Goal: Task Accomplishment & Management: Complete application form

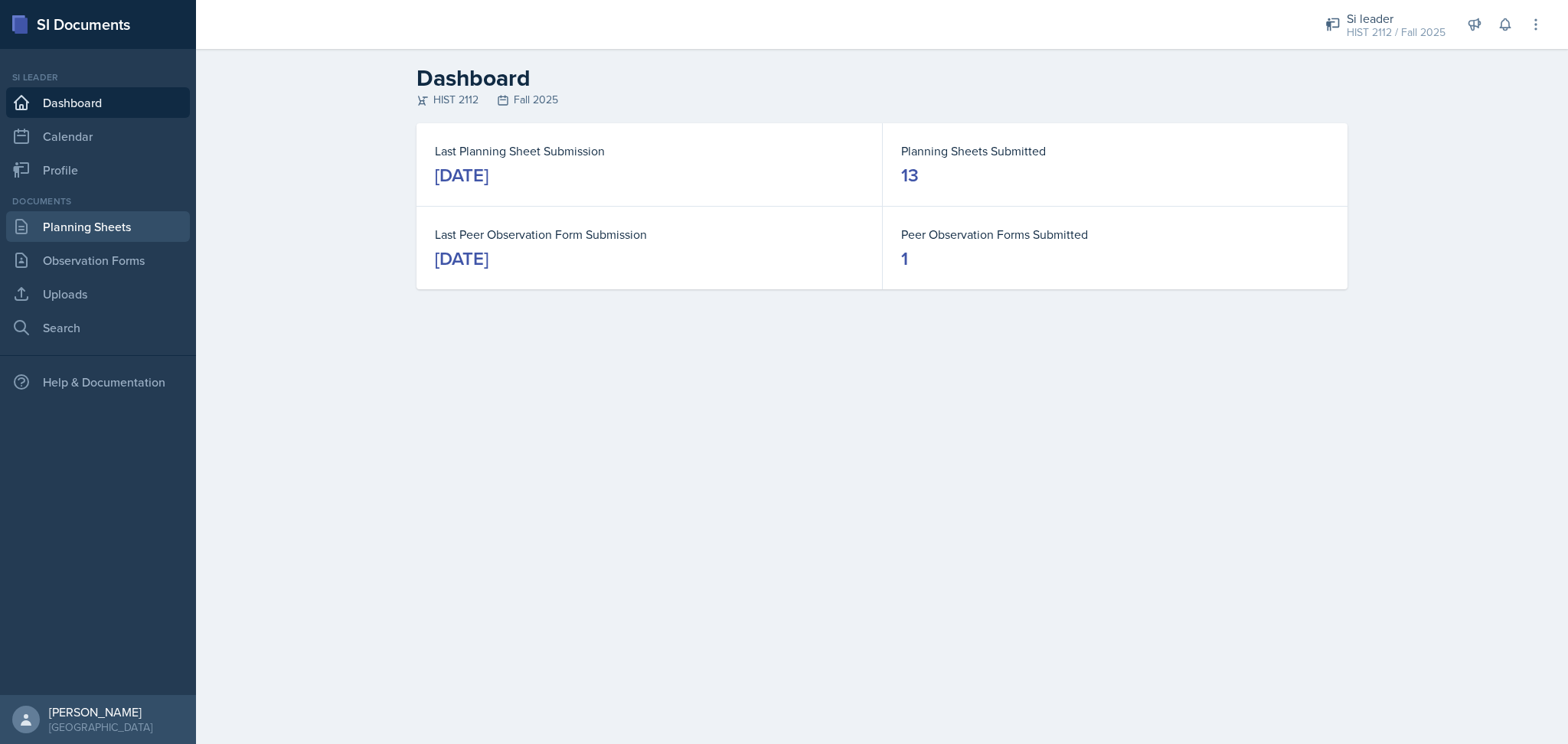
click at [44, 232] on link "Planning Sheets" at bounding box center [98, 227] width 184 height 31
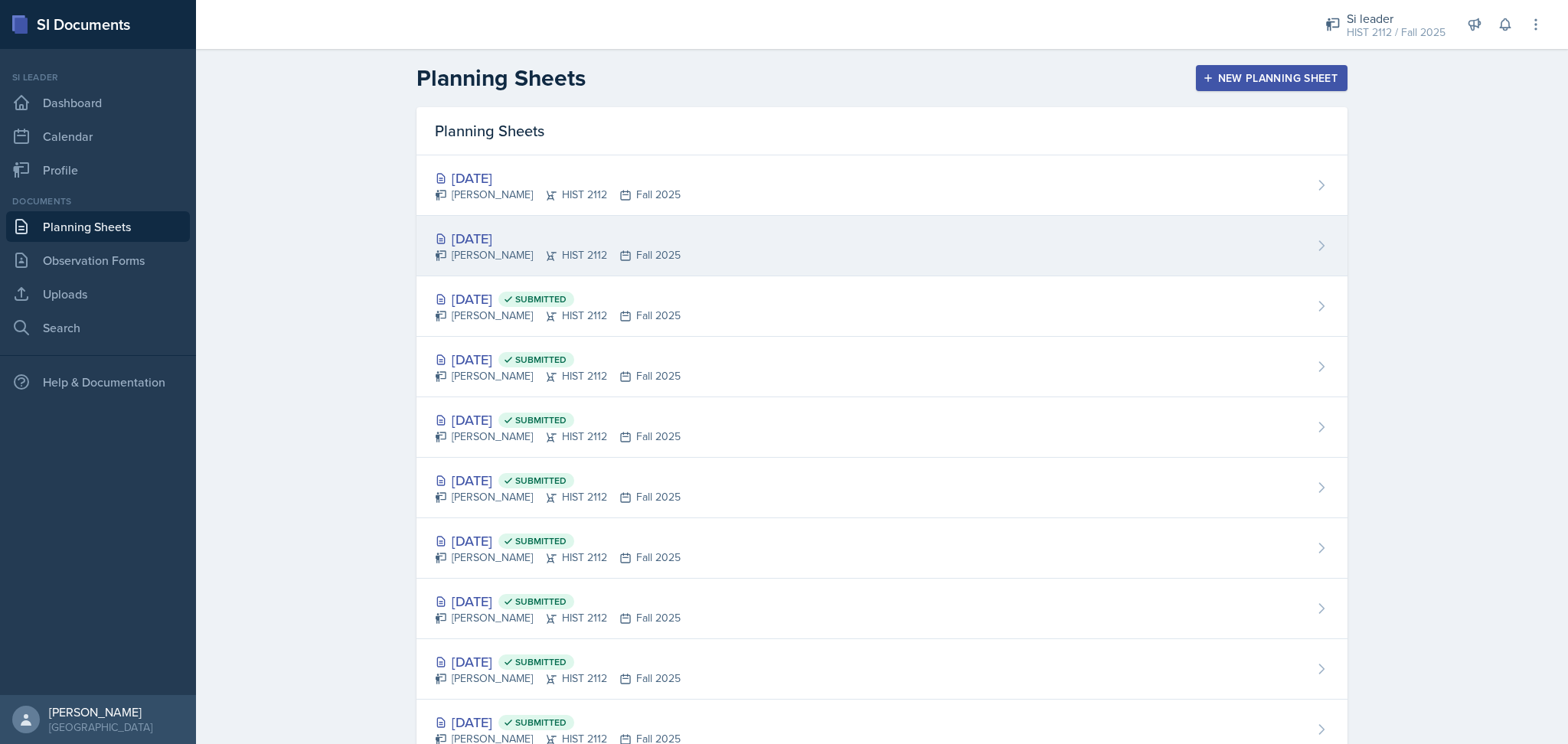
click at [546, 236] on div "[DATE]" at bounding box center [558, 238] width 246 height 21
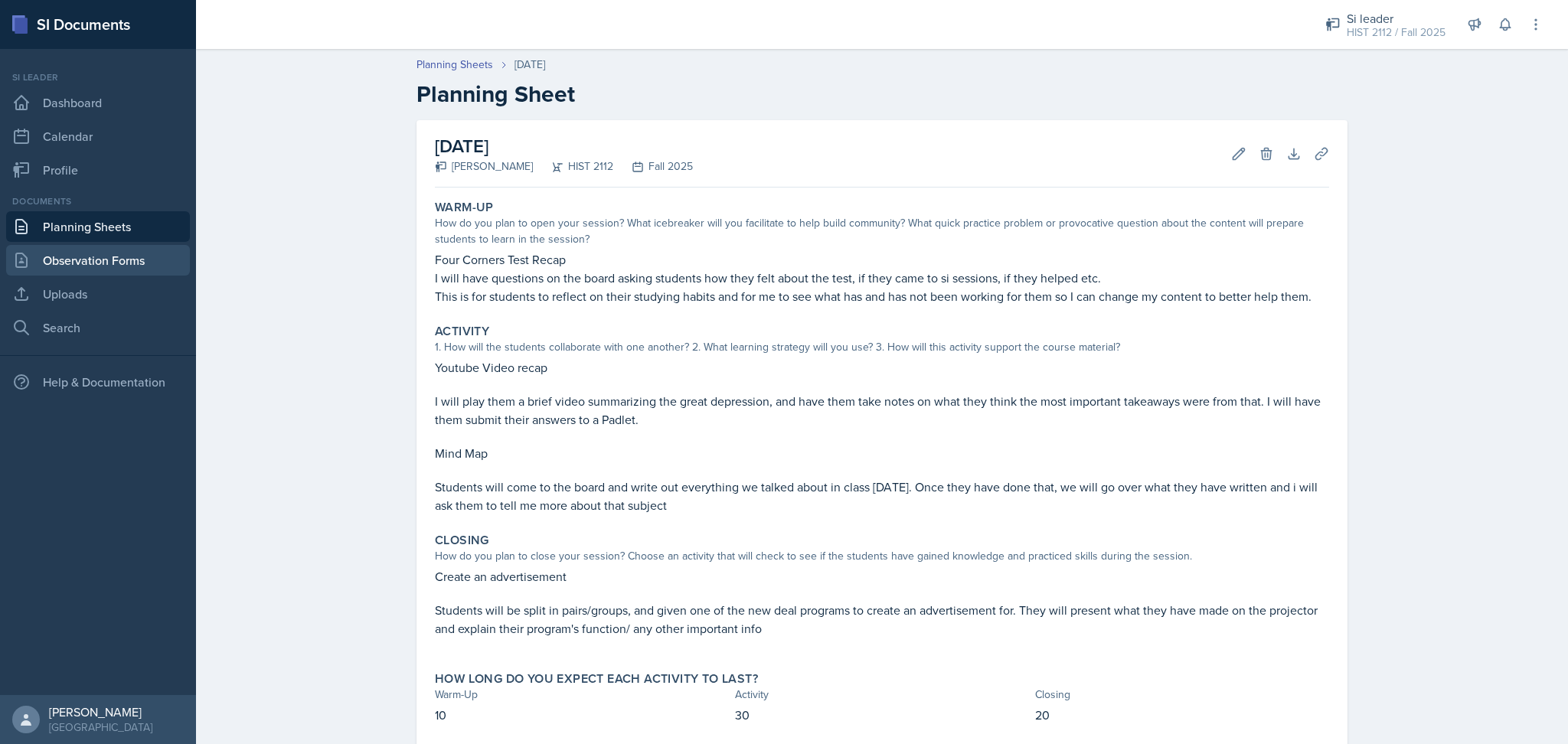
click at [135, 252] on link "Observation Forms" at bounding box center [98, 260] width 184 height 31
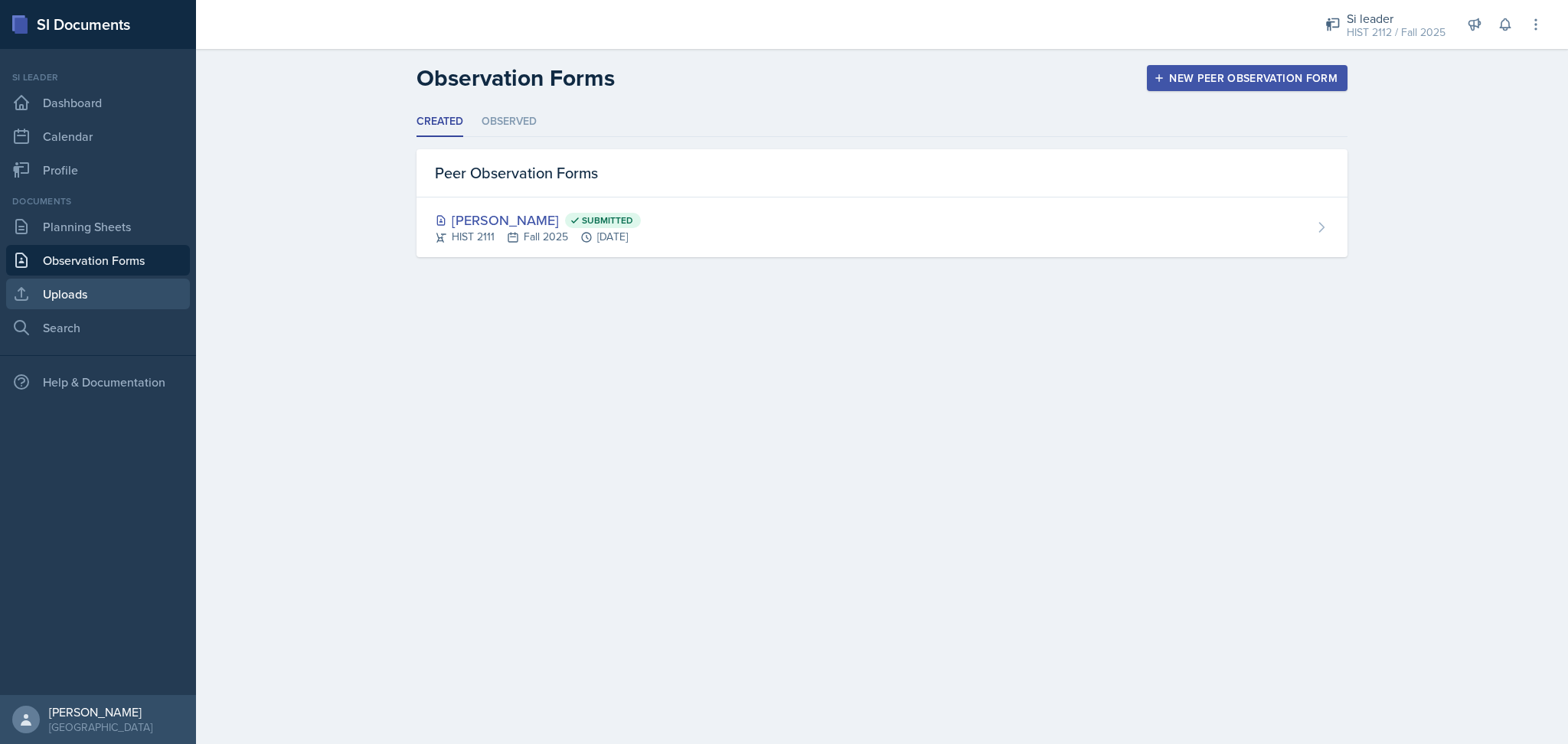
click at [90, 301] on link "Uploads" at bounding box center [98, 294] width 184 height 31
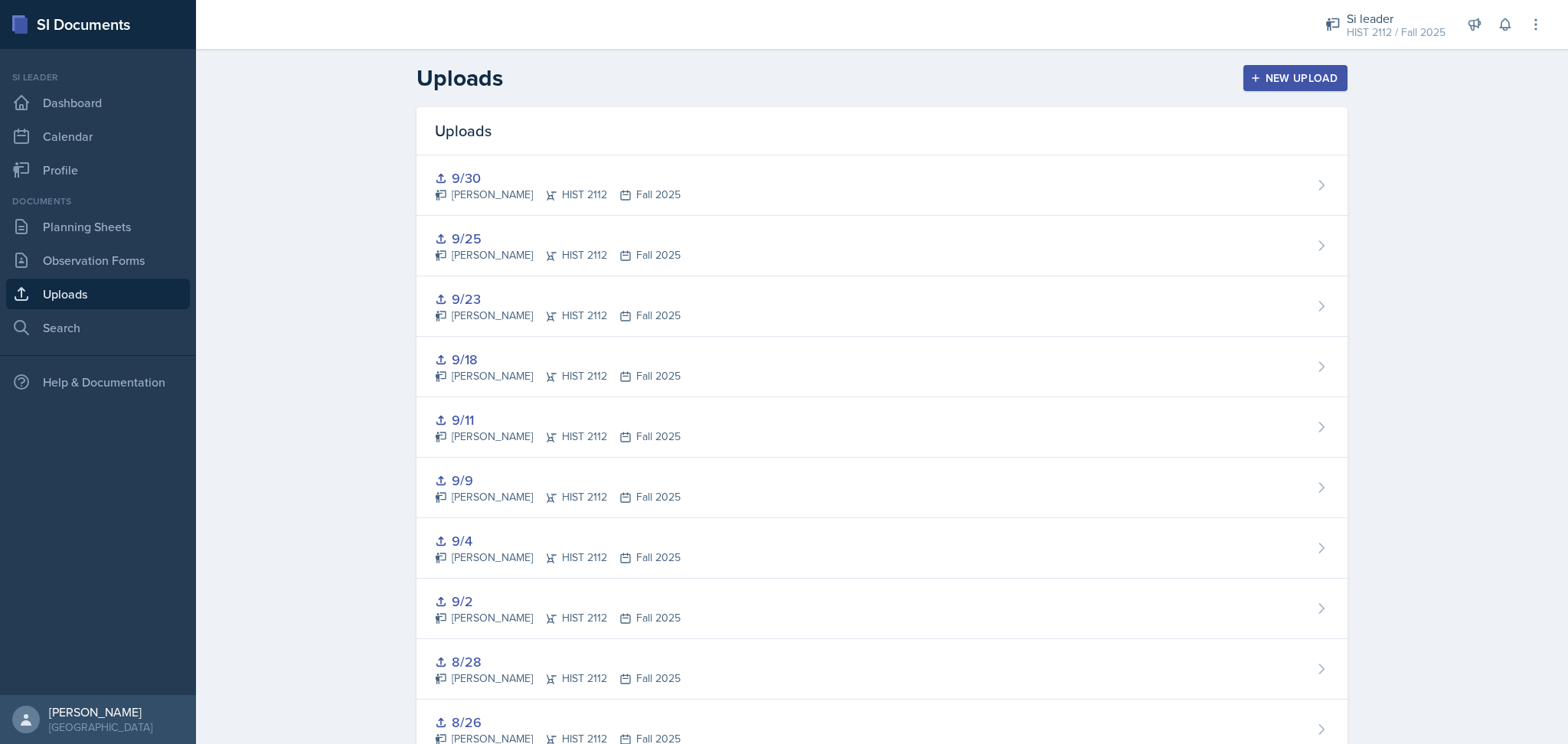
click at [1277, 79] on div "New Upload" at bounding box center [1295, 78] width 85 height 12
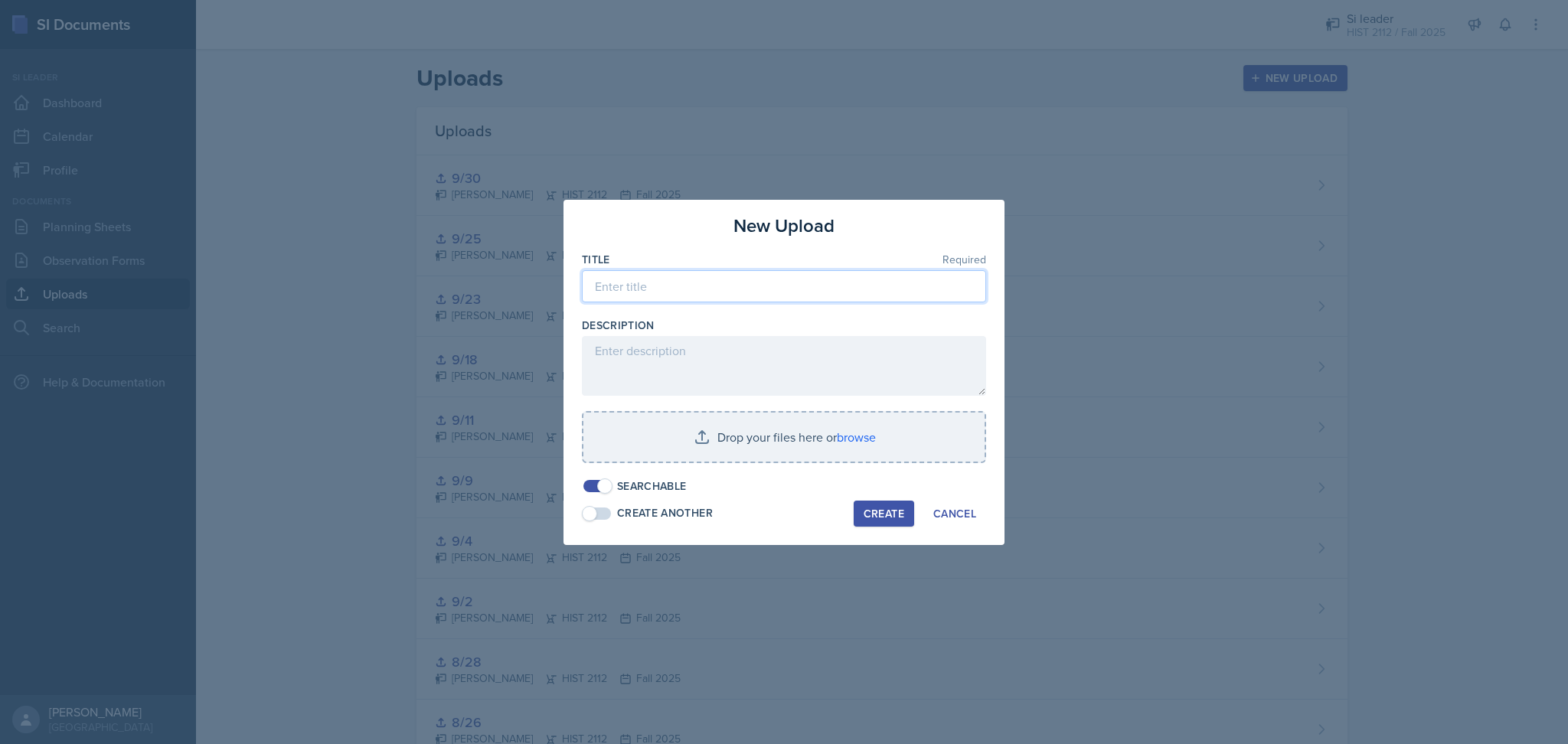
click at [838, 289] on input at bounding box center [784, 285] width 404 height 32
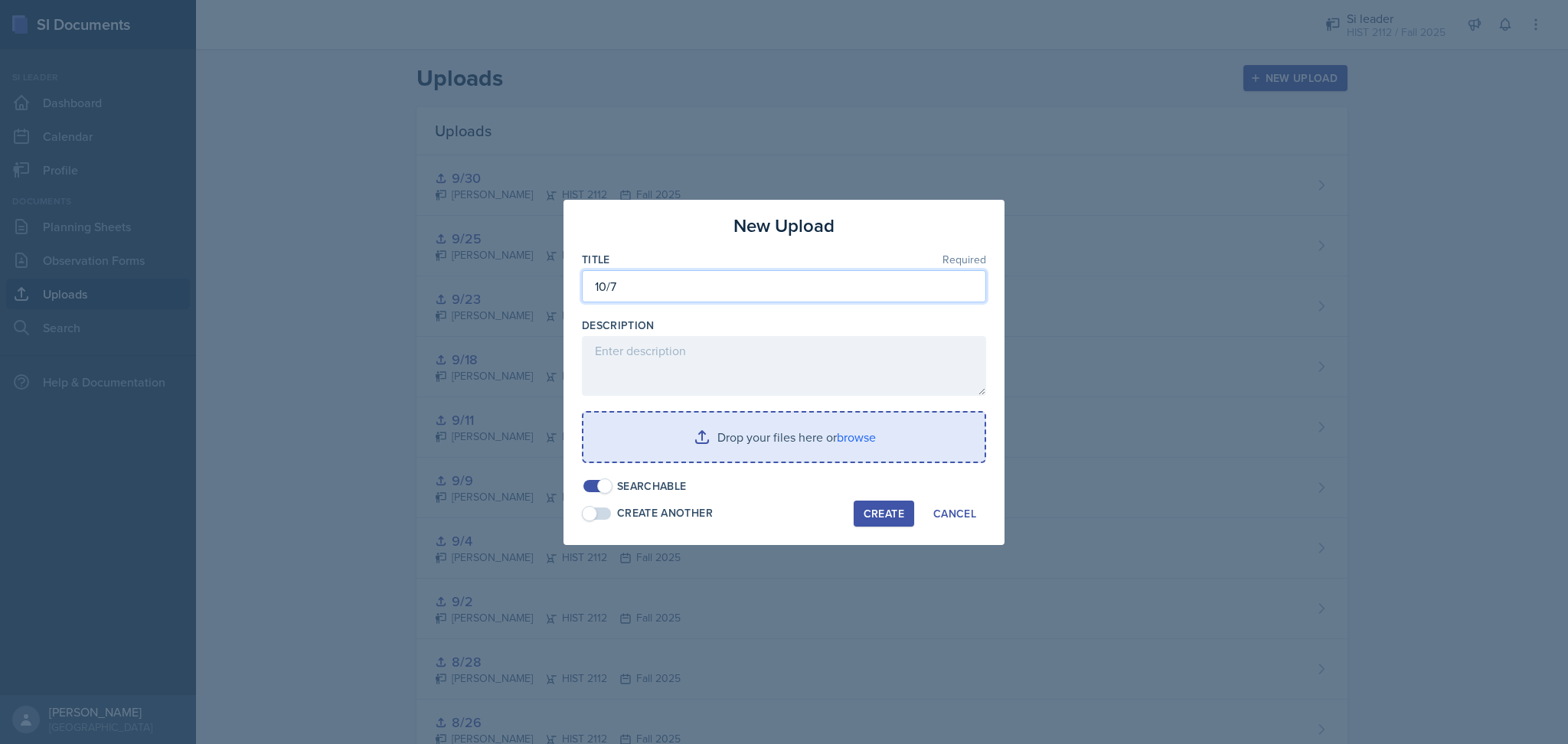
type input "10/7"
click at [733, 454] on input "file" at bounding box center [784, 436] width 401 height 49
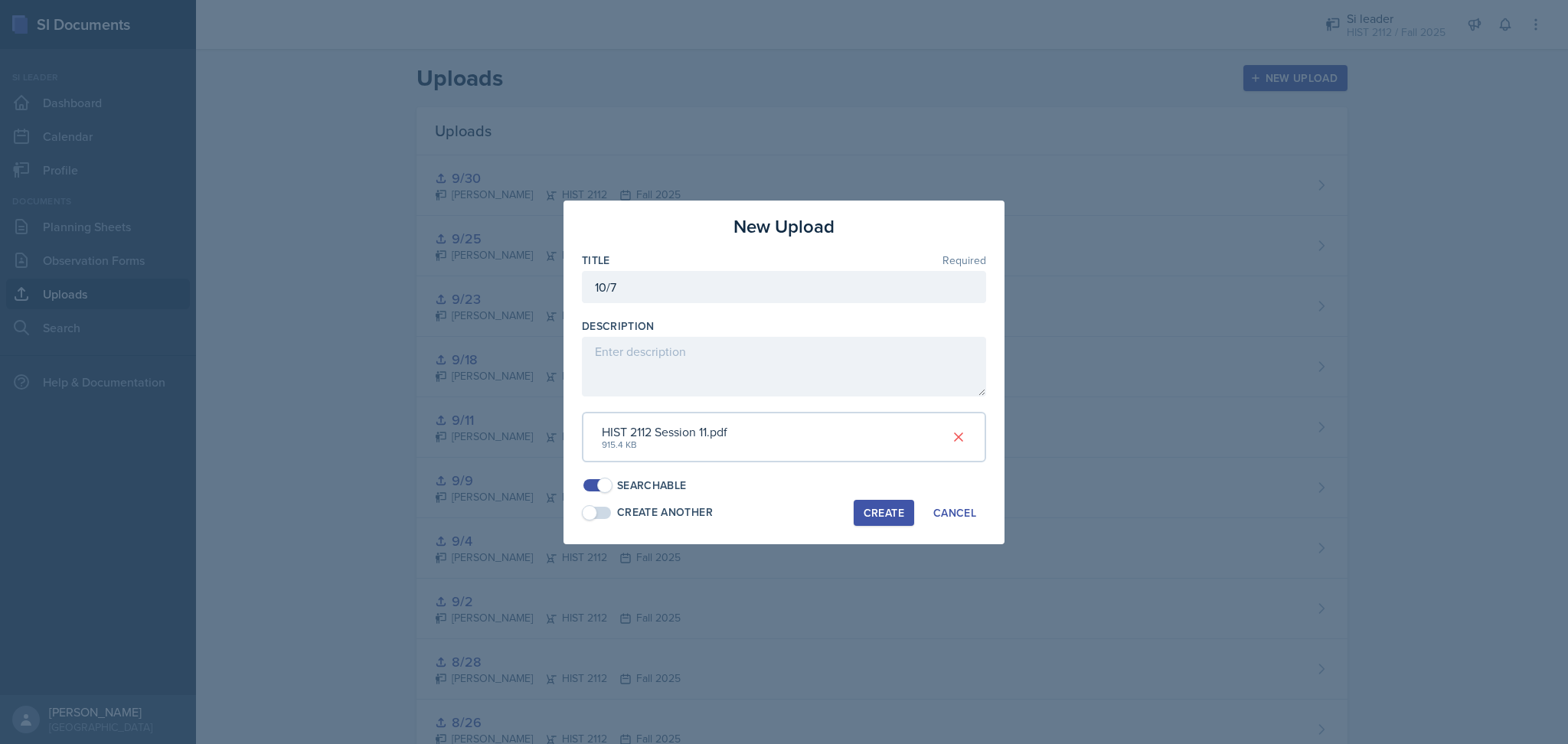
click at [874, 508] on div "Create" at bounding box center [884, 513] width 40 height 12
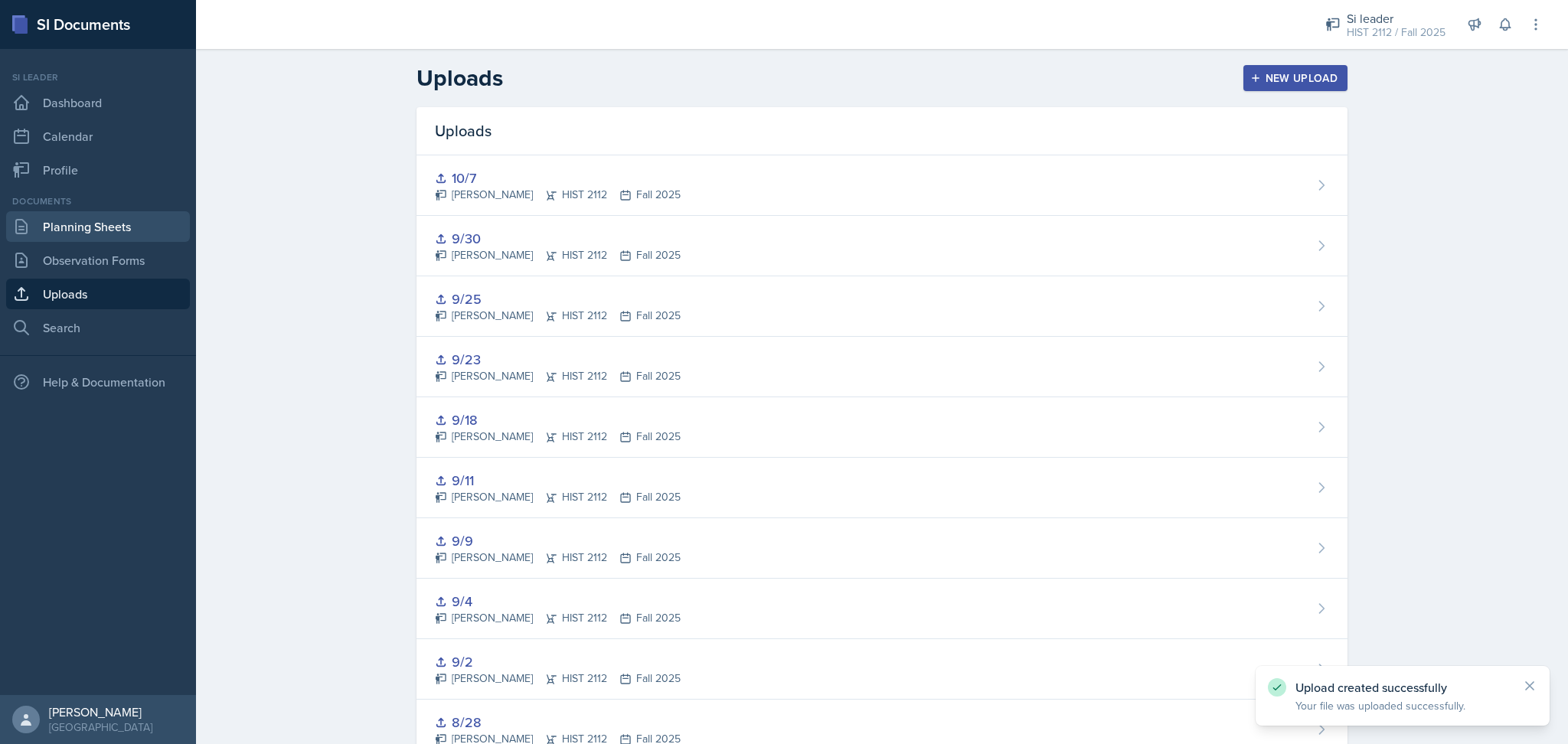
click at [64, 218] on link "Planning Sheets" at bounding box center [98, 227] width 184 height 31
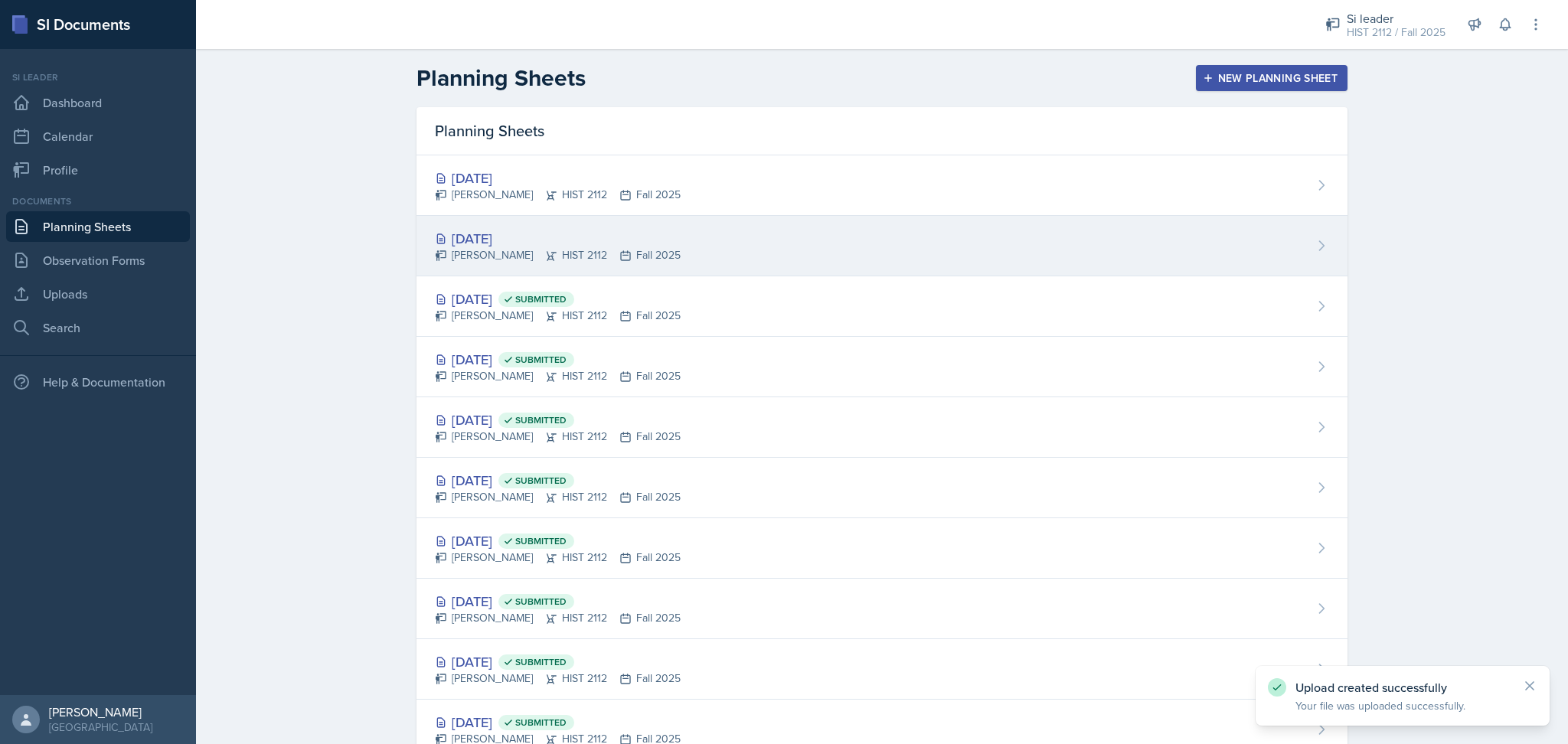
click at [639, 235] on div "[DATE]" at bounding box center [558, 238] width 246 height 21
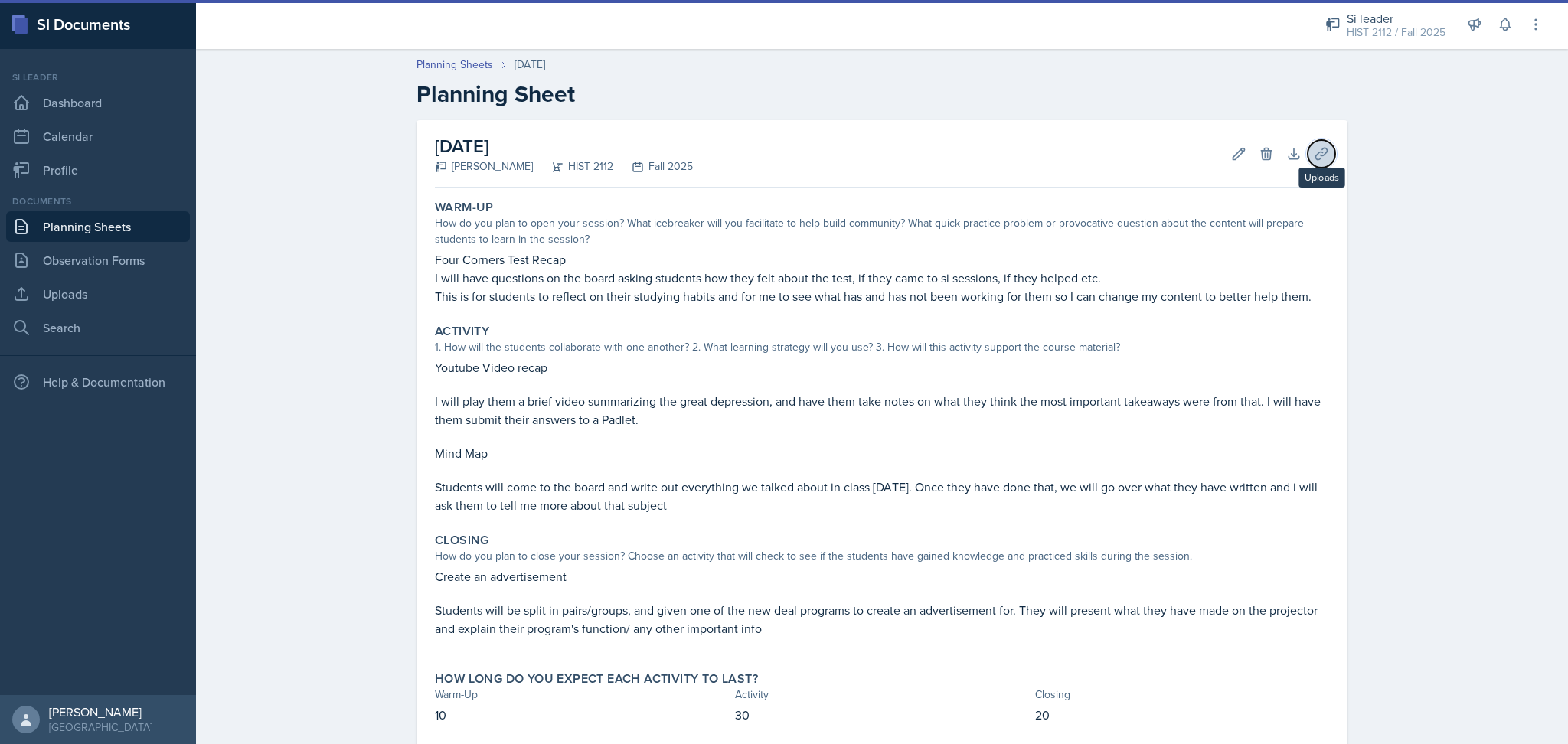
click at [1317, 166] on button "Uploads" at bounding box center [1321, 154] width 28 height 27
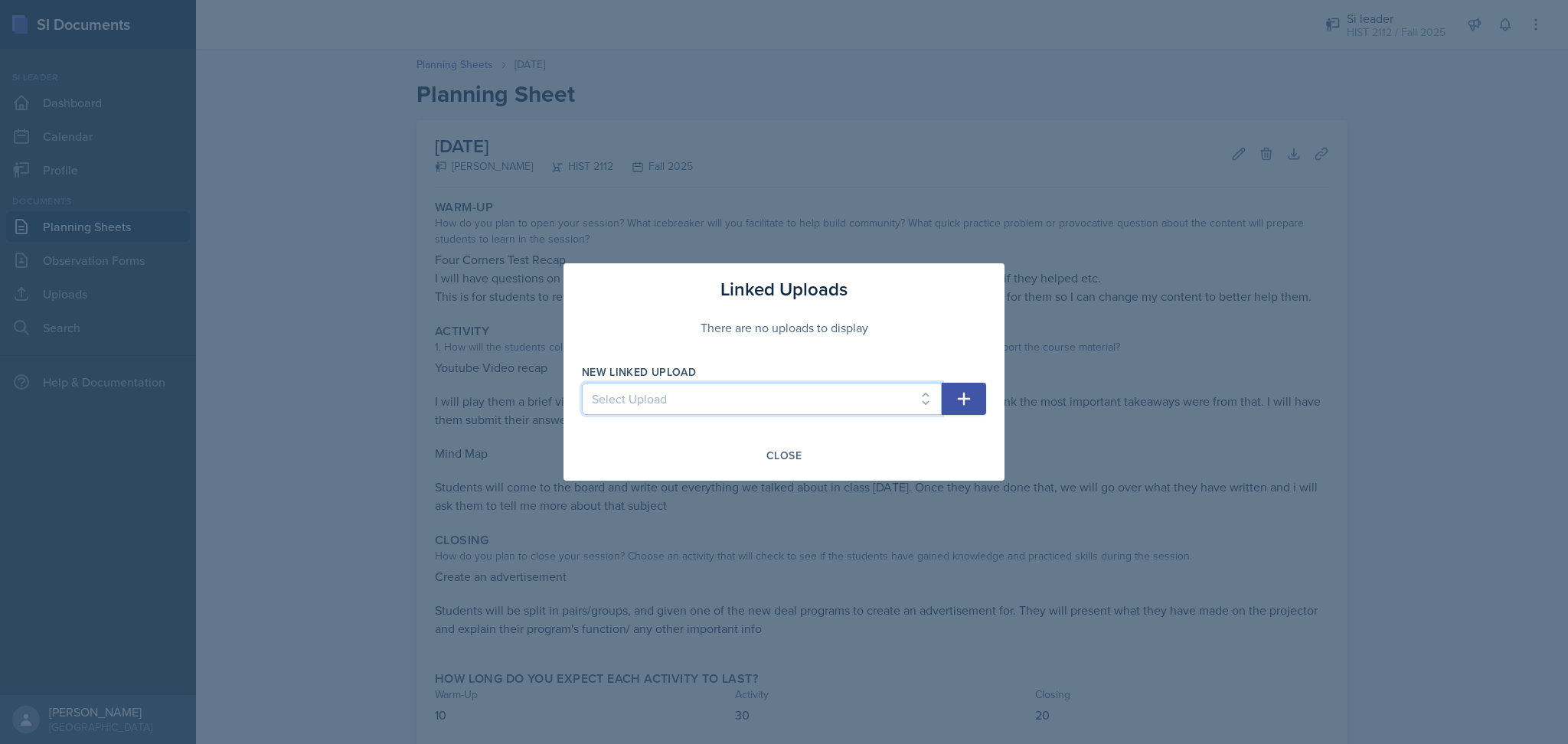
click at [792, 399] on select "Select Upload Practice Session 8/26 8/28 9/9 9/25 9/2 9/4 9/11 9/18 9/23 9/30 1…" at bounding box center [762, 398] width 360 height 32
select select "f3d8eaf6-2c40-4ab3-b9e6-780a2b449c74"
click at [582, 382] on select "Select Upload Practice Session 8/26 8/28 9/9 9/25 9/2 9/4 9/11 9/18 9/23 9/30 1…" at bounding box center [762, 398] width 360 height 32
click at [971, 402] on icon "button" at bounding box center [964, 398] width 18 height 18
select select
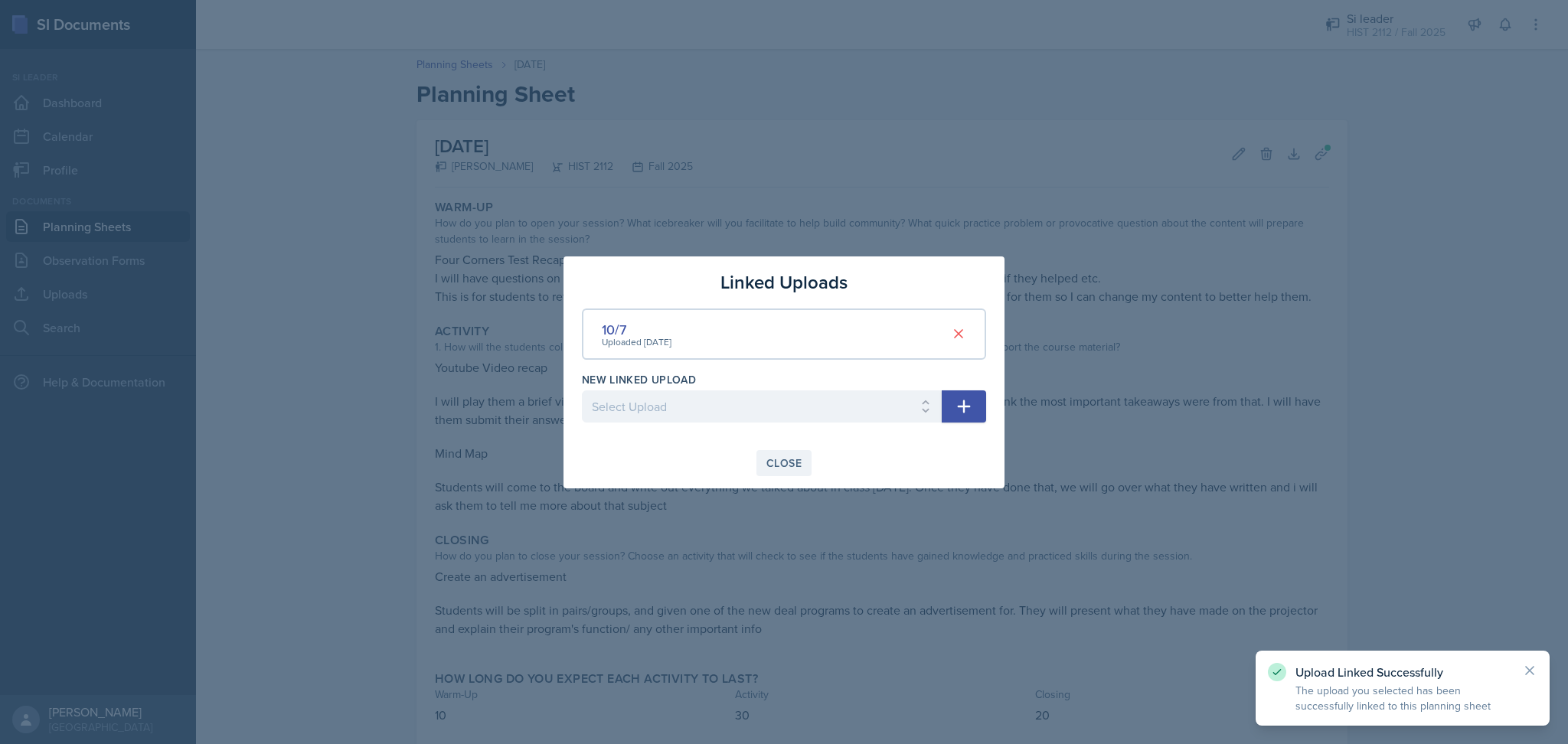
click at [774, 459] on div "Close" at bounding box center [783, 463] width 35 height 12
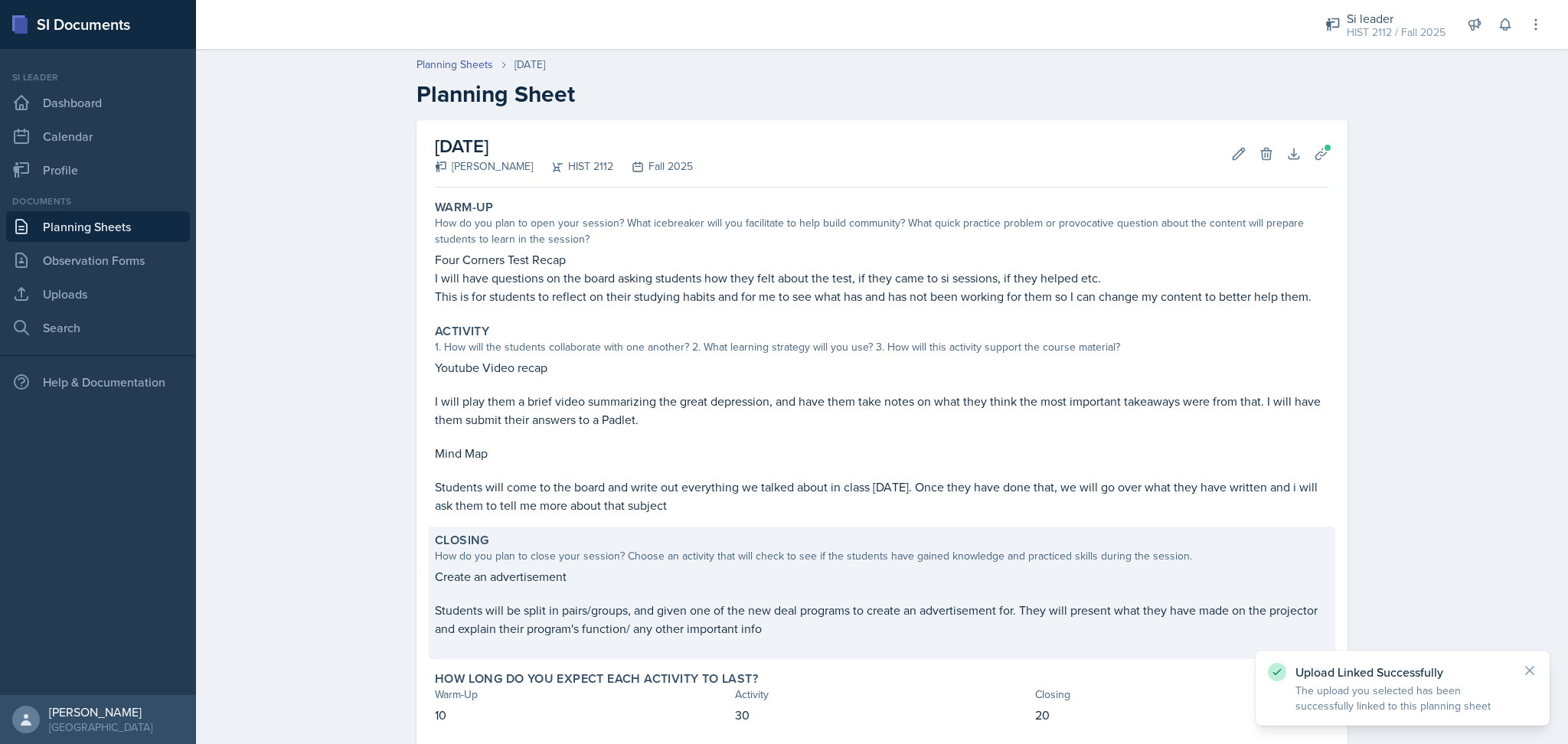
scroll to position [84, 0]
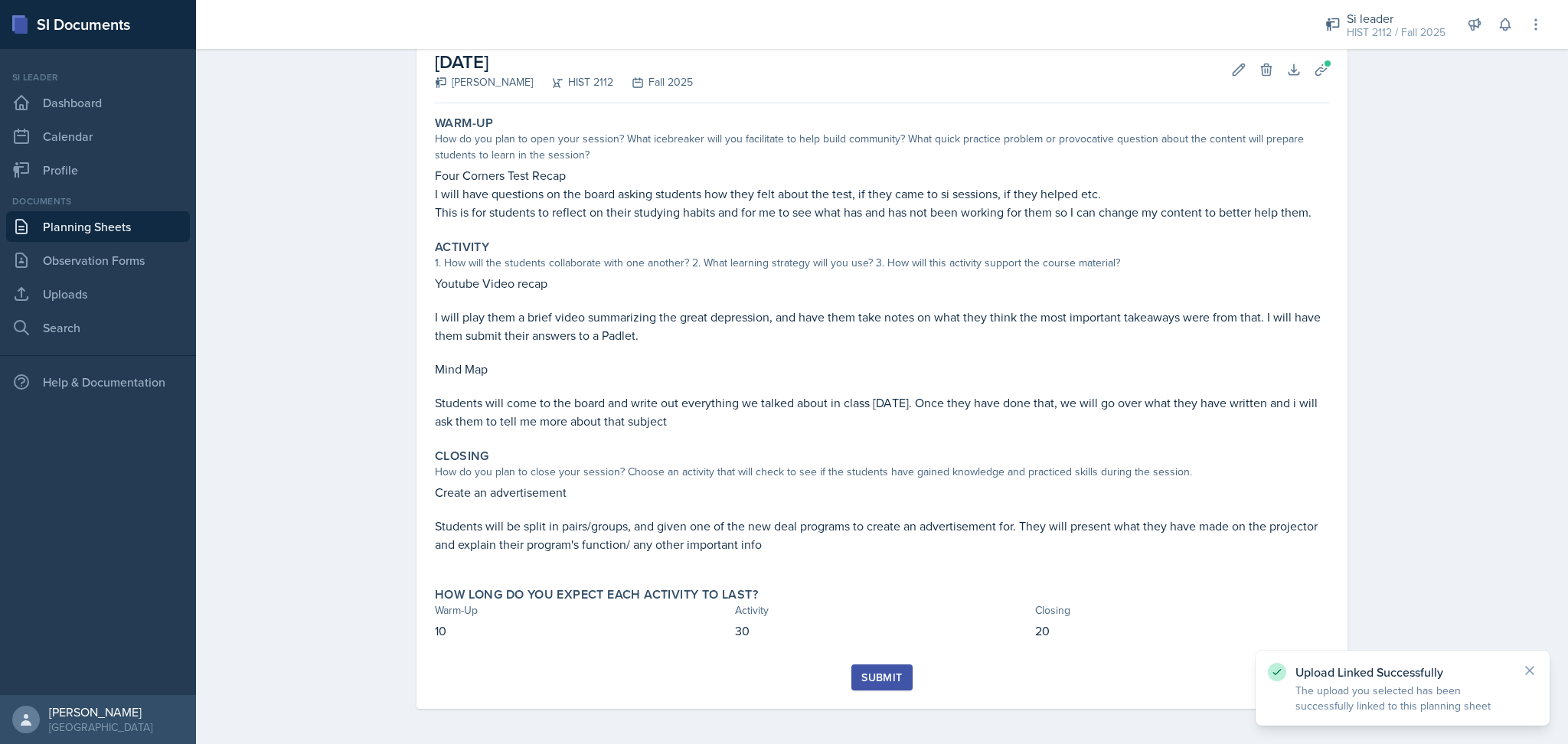
click at [877, 680] on div "Submit" at bounding box center [881, 677] width 40 height 12
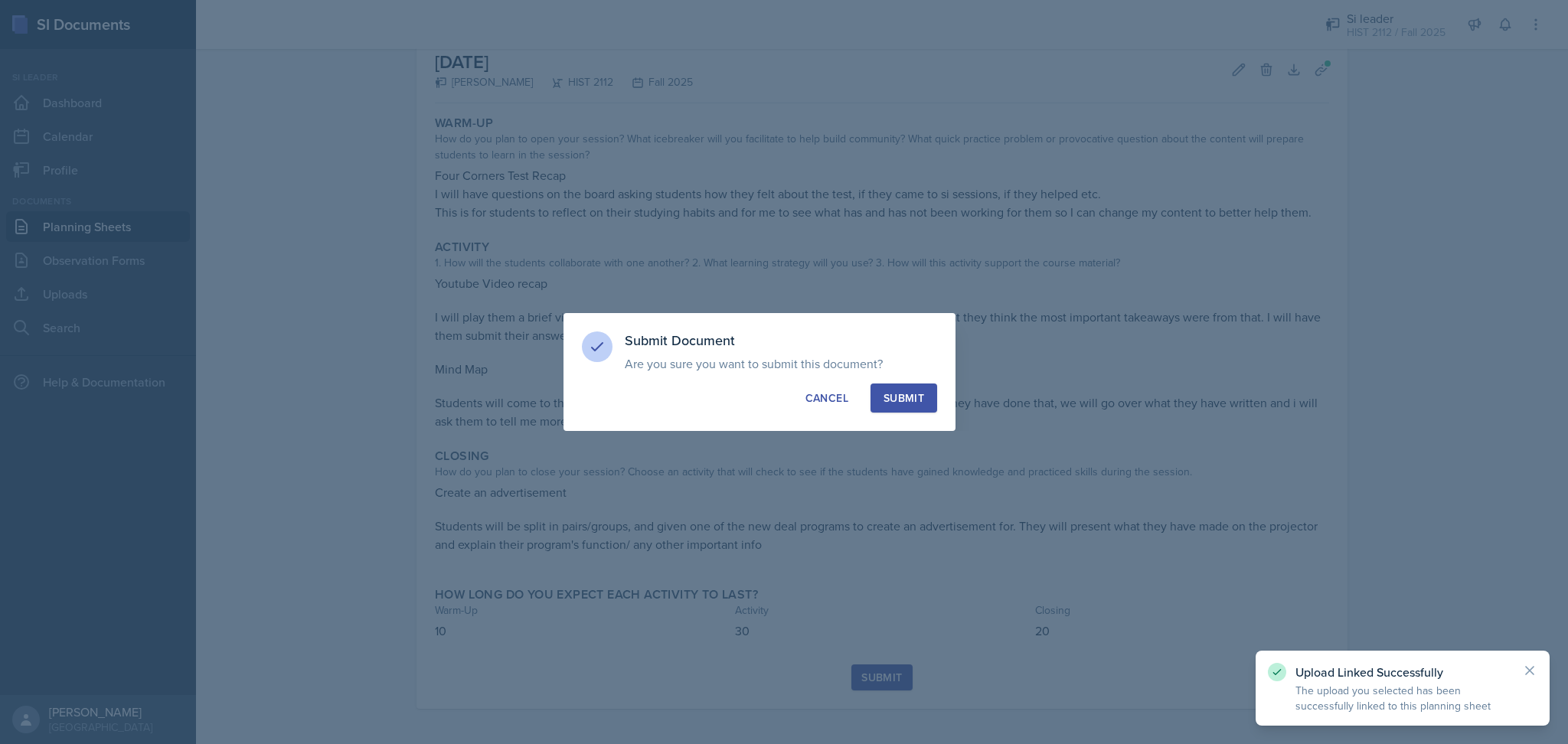
click at [913, 396] on div "Submit" at bounding box center [903, 398] width 40 height 15
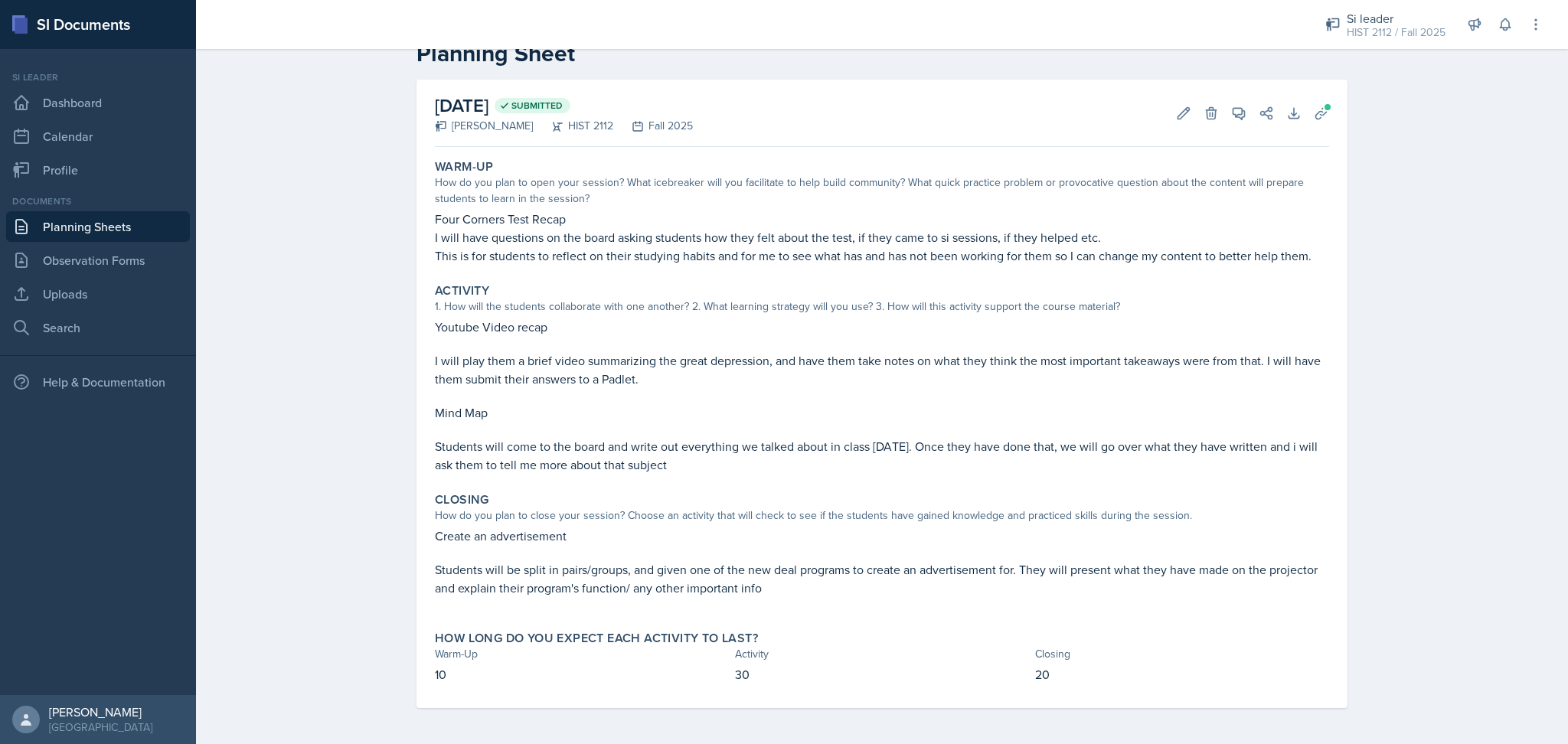
scroll to position [0, 0]
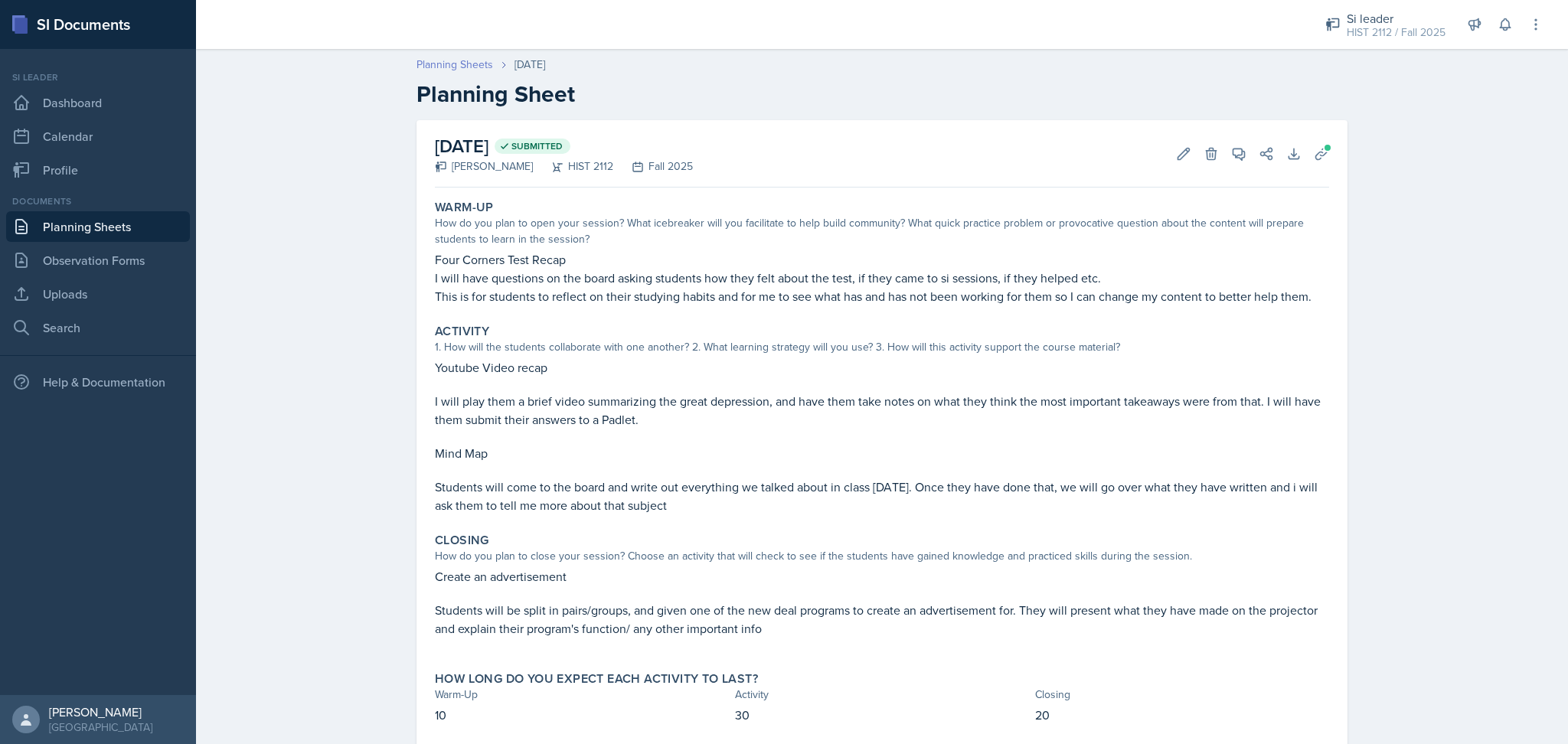
click at [441, 59] on link "Planning Sheets" at bounding box center [454, 64] width 77 height 16
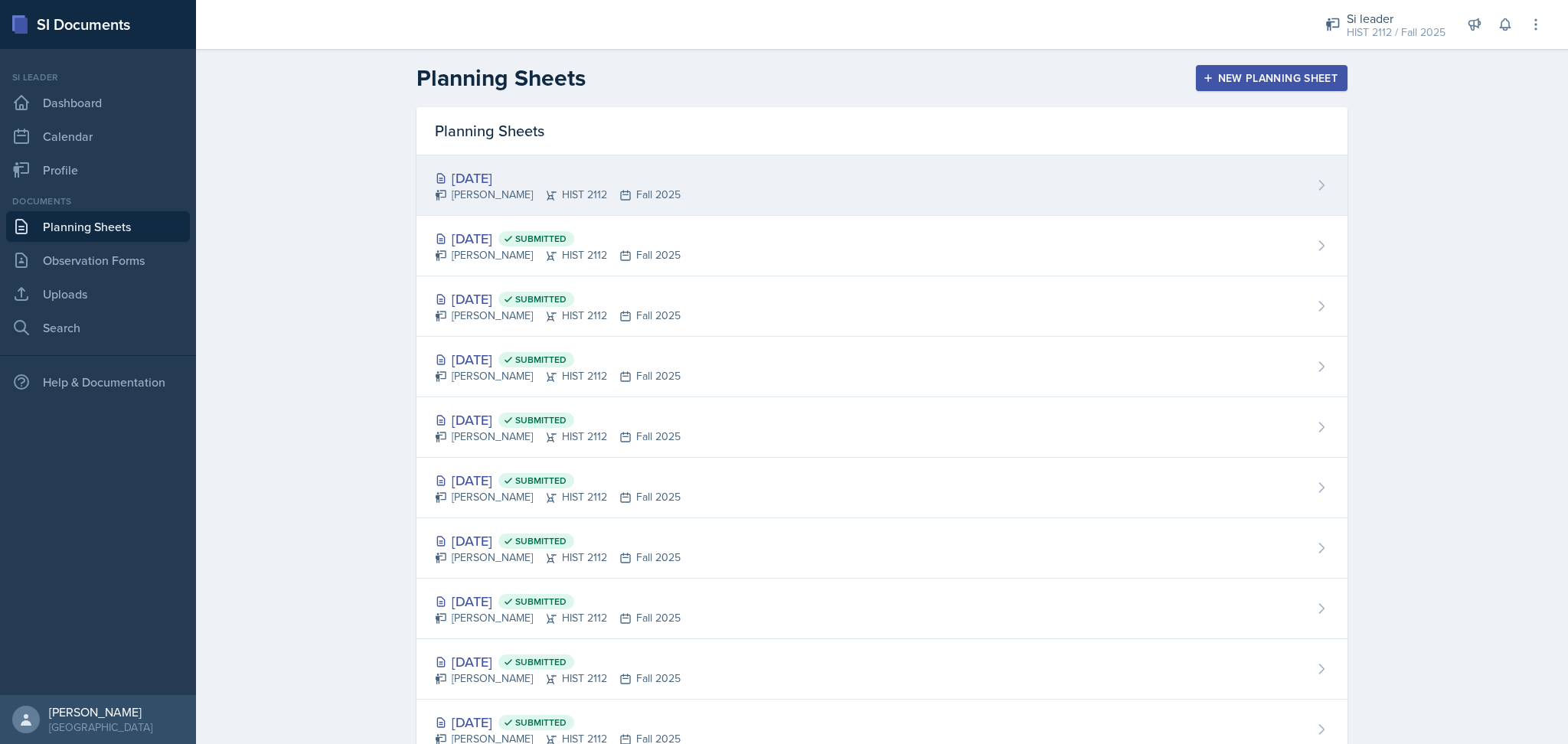
click at [678, 185] on div "[DATE] [PERSON_NAME] HIST 2112 Fall 2025" at bounding box center [881, 186] width 931 height 60
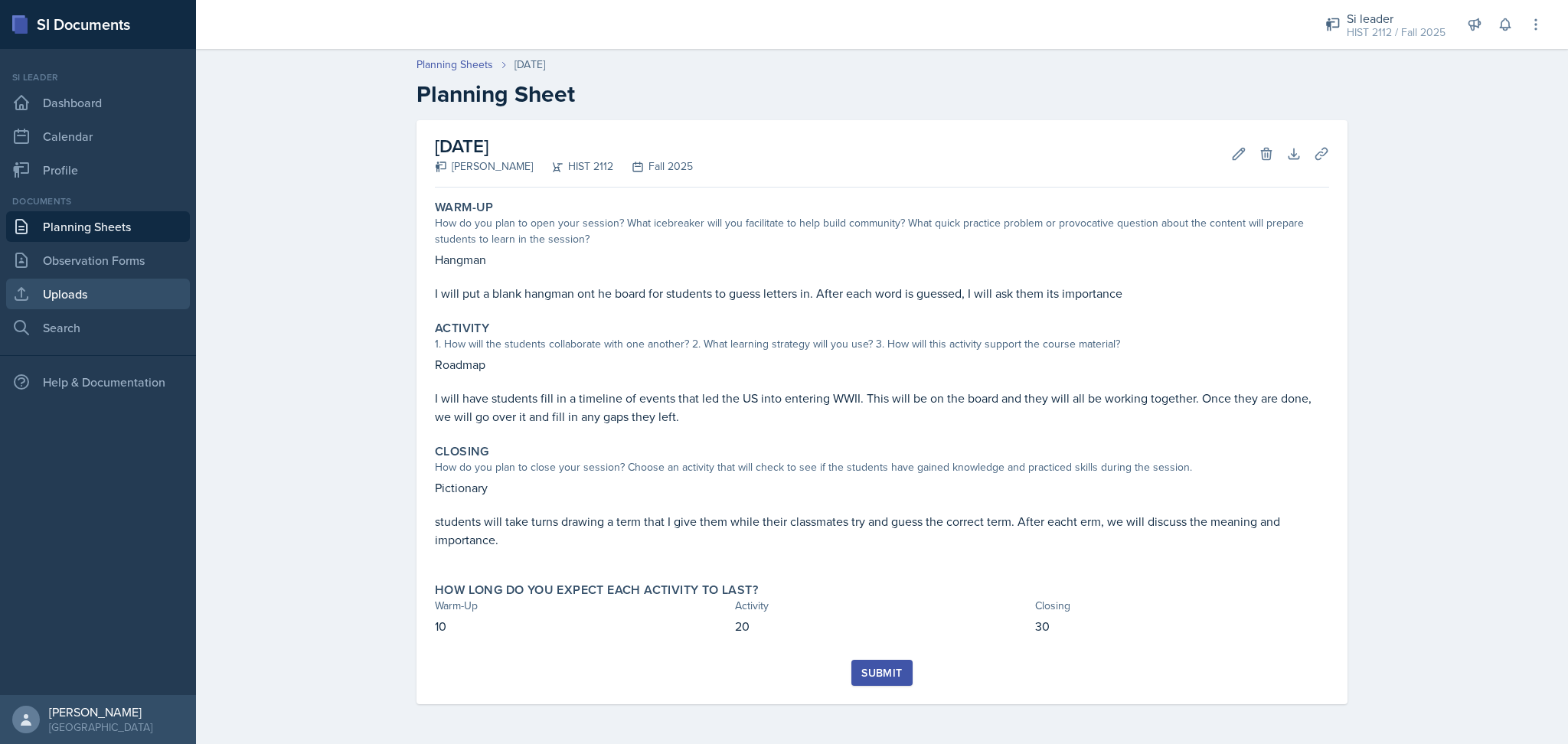
click at [88, 302] on link "Uploads" at bounding box center [98, 294] width 184 height 31
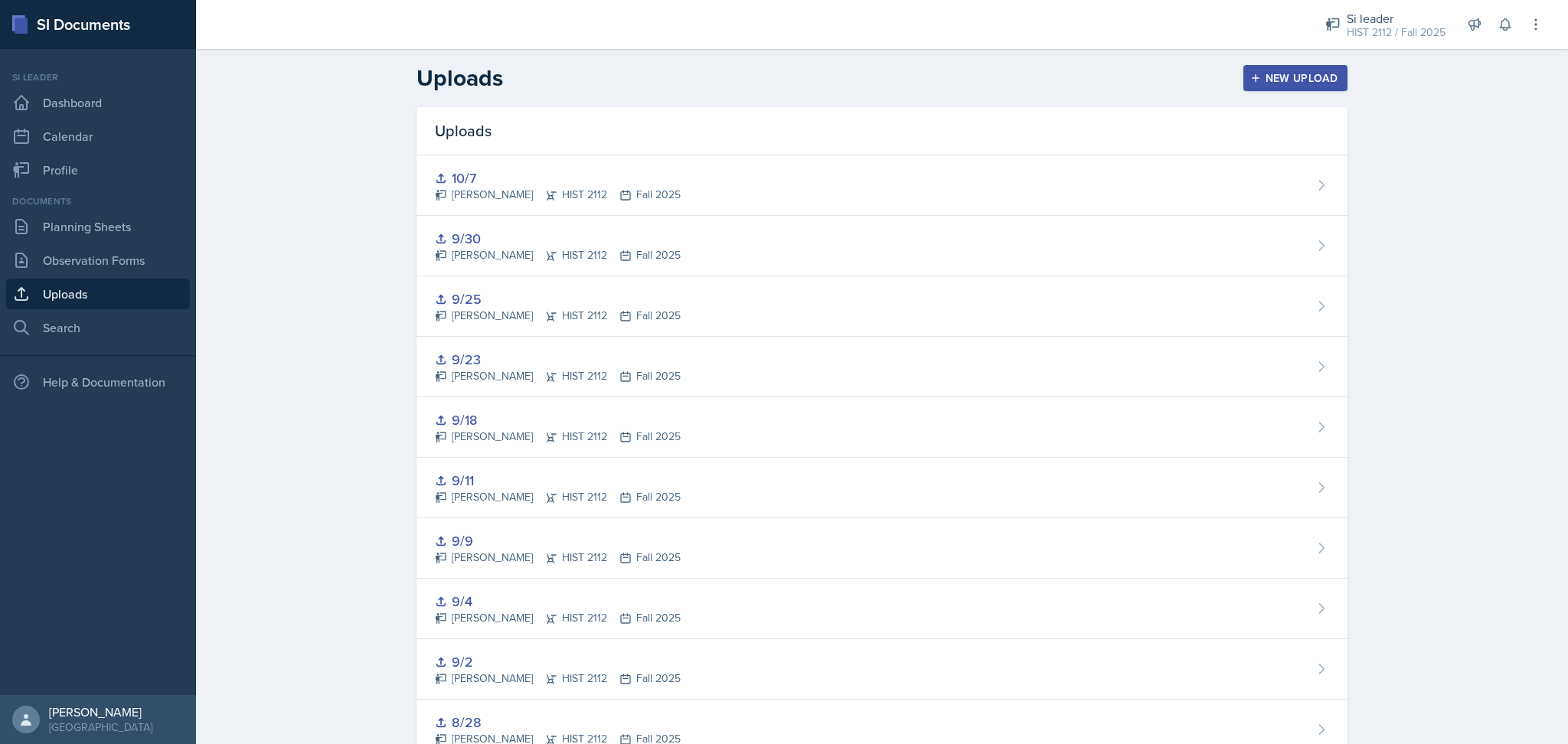
click at [1034, 72] on div "Uploads New Upload" at bounding box center [882, 78] width 980 height 27
click at [1271, 76] on div "New Upload" at bounding box center [1295, 78] width 85 height 12
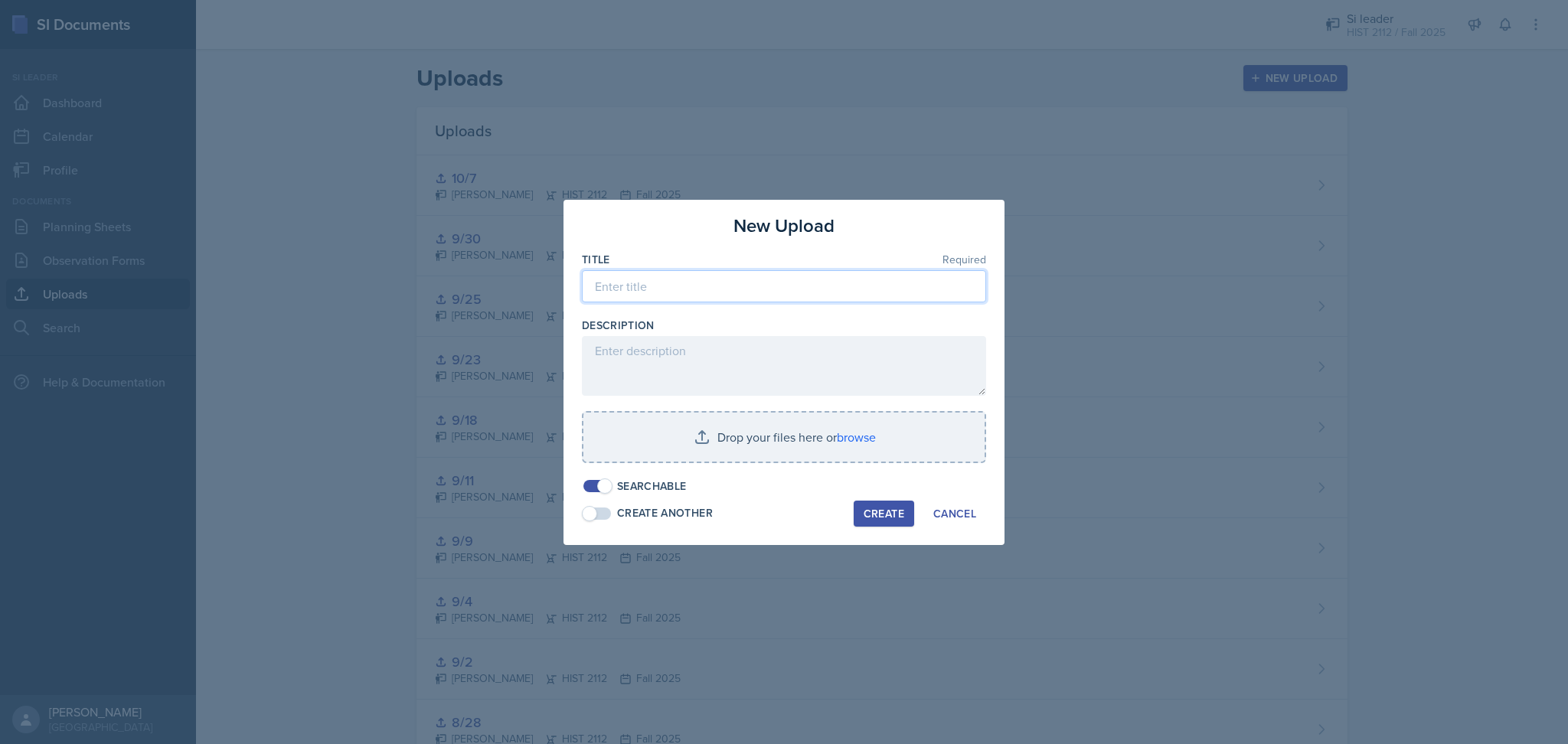
click at [800, 298] on input at bounding box center [784, 285] width 404 height 32
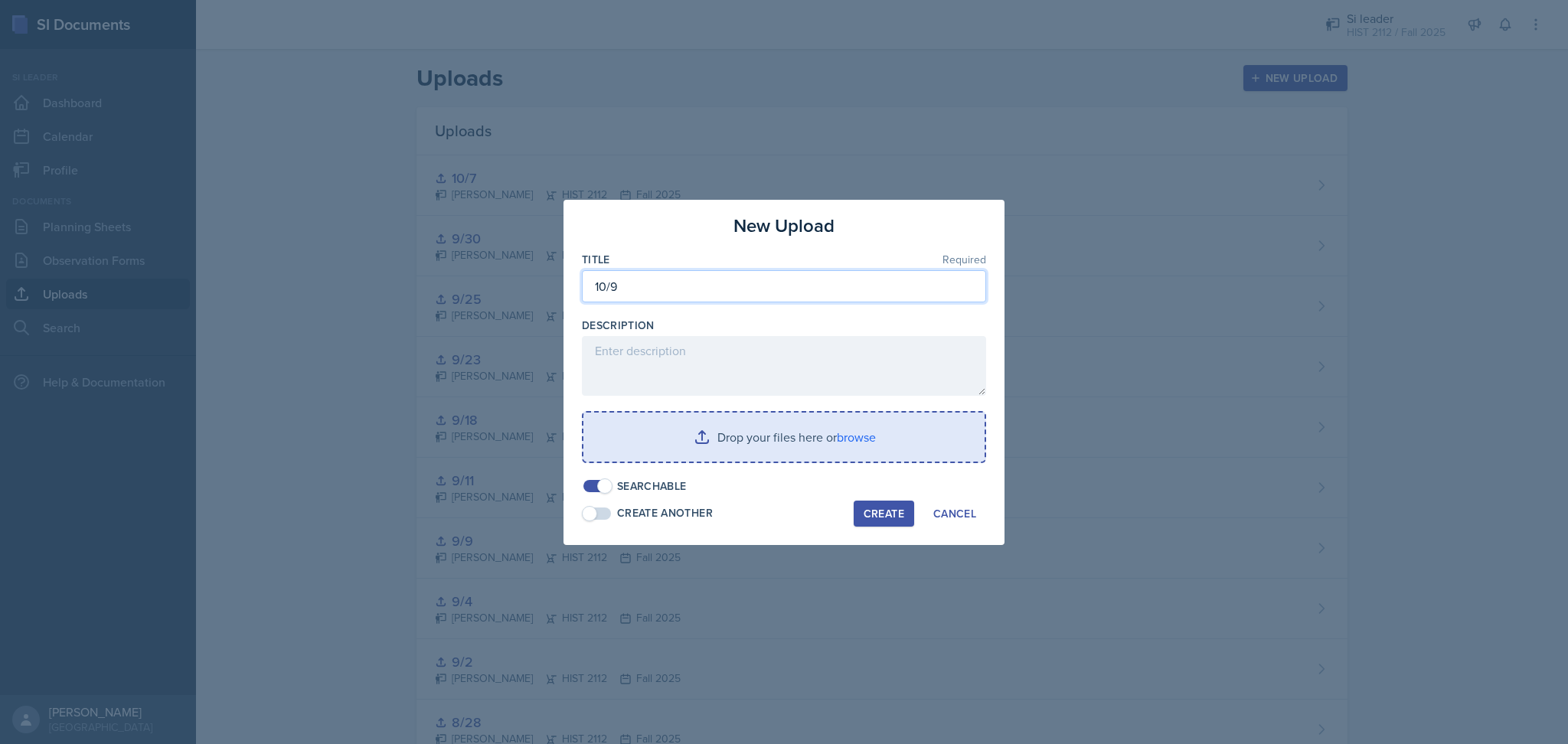
type input "10/9"
click at [755, 432] on input "file" at bounding box center [784, 436] width 401 height 49
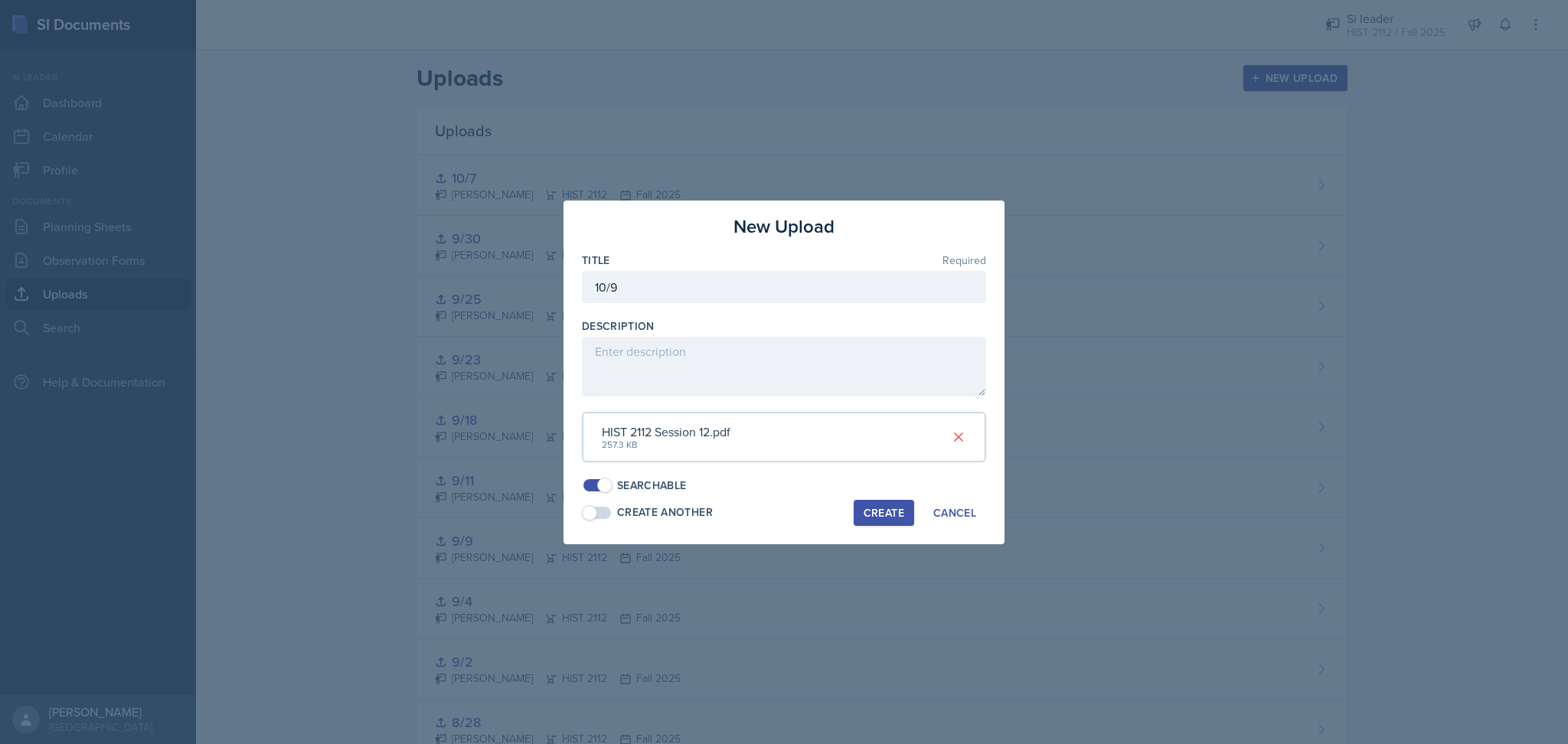
click at [890, 508] on div "Create" at bounding box center [884, 513] width 40 height 12
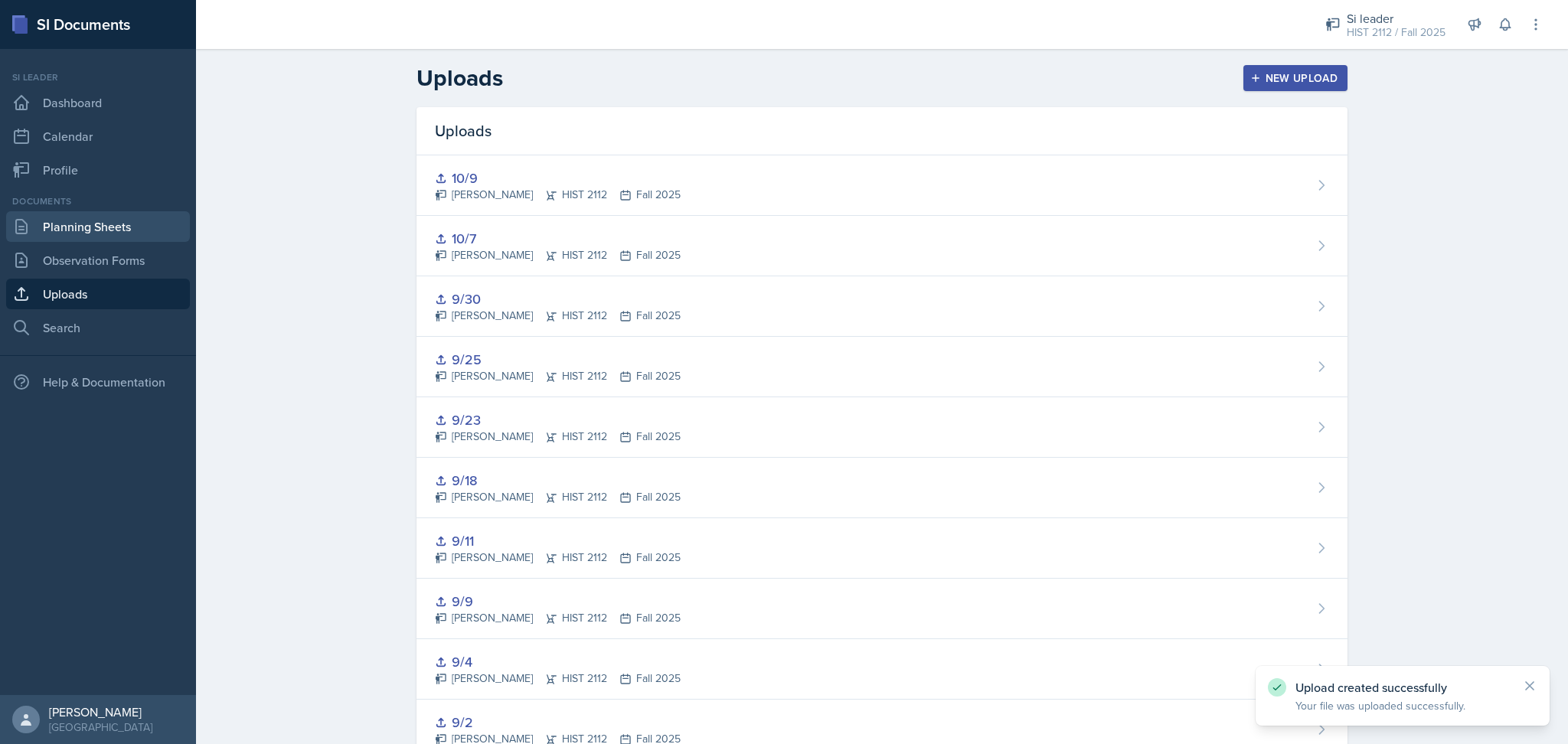
click at [73, 211] on link "Planning Sheets" at bounding box center [98, 227] width 184 height 31
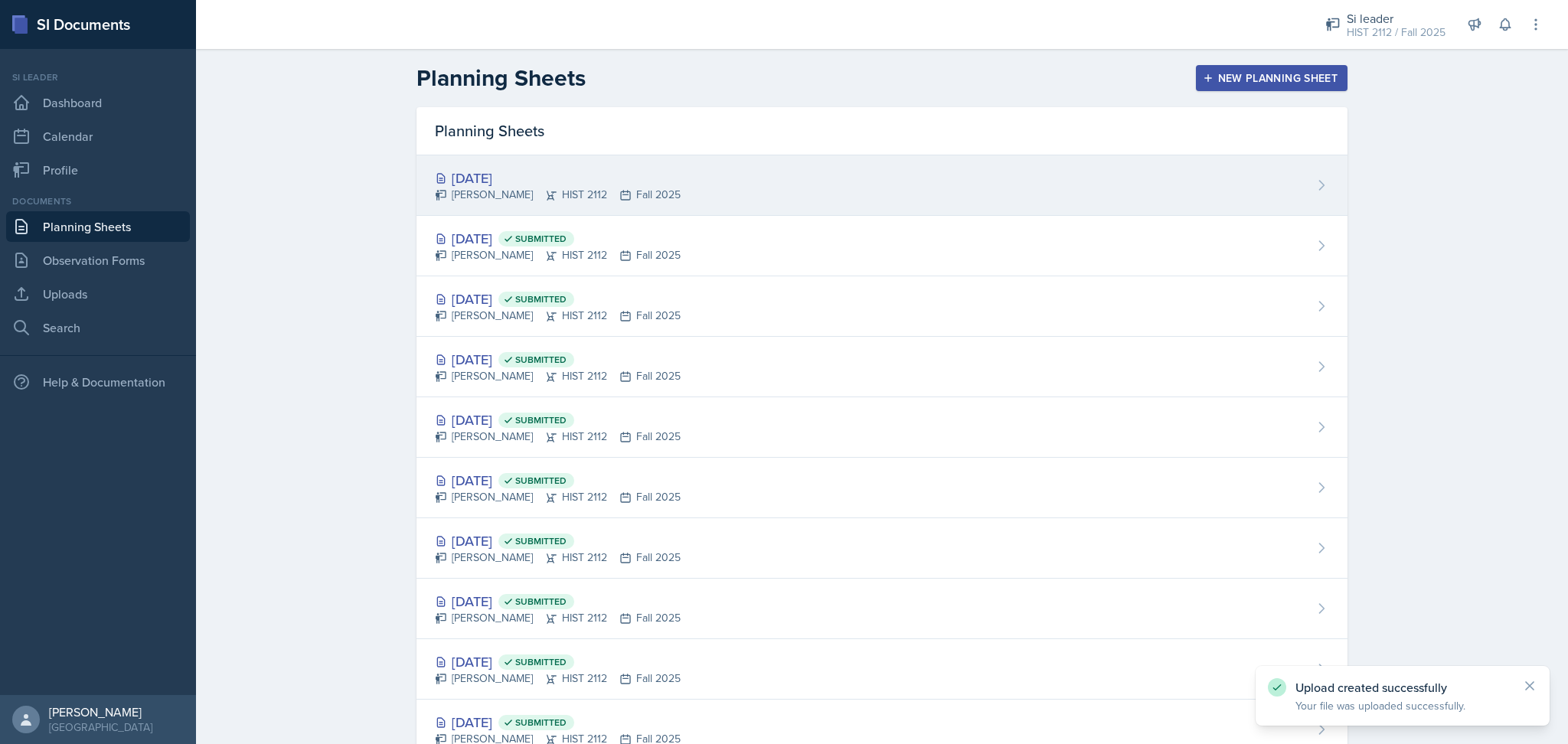
click at [511, 187] on div "[DATE]" at bounding box center [558, 178] width 246 height 21
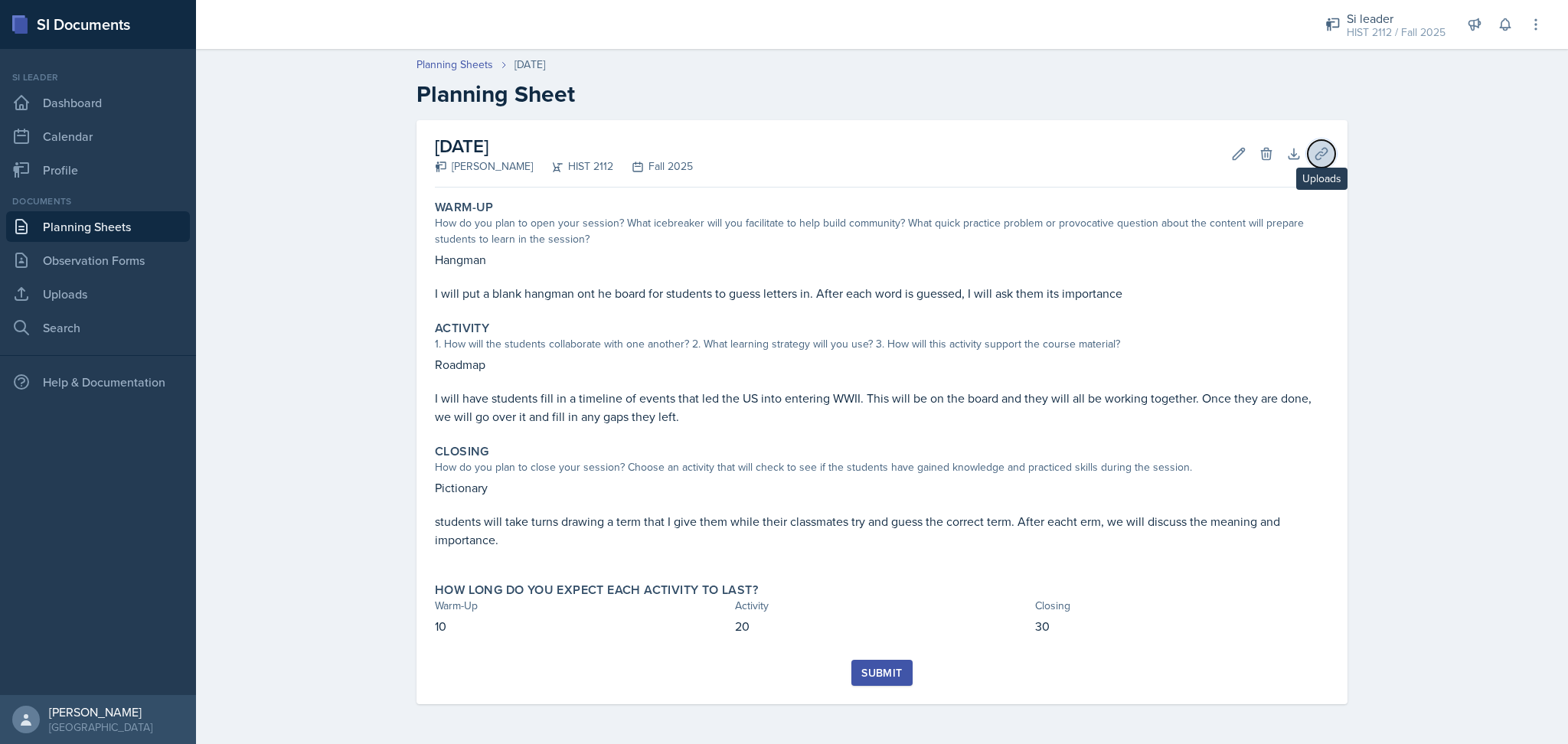
click at [1327, 158] on icon at bounding box center [1321, 154] width 15 height 15
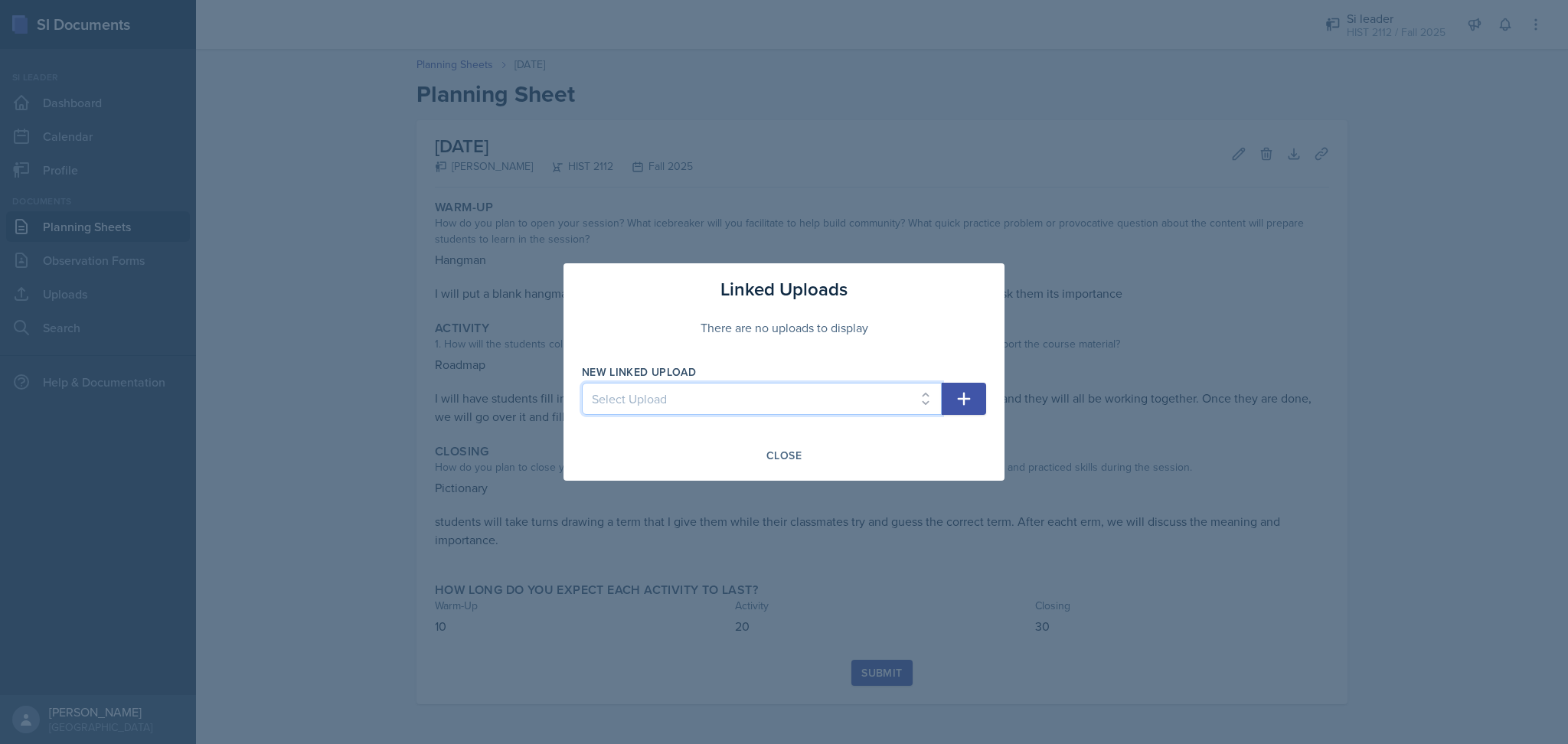
click at [806, 406] on select "Select Upload Practice Session 8/26 8/28 9/9 9/25 9/2 9/4 9/11 9/18 9/23 9/30 1…" at bounding box center [762, 398] width 360 height 32
select select "cb2560c2-84b8-408c-818f-607a4757fcc3"
click at [582, 382] on select "Select Upload Practice Session 8/26 8/28 9/9 9/25 9/2 9/4 9/11 9/18 9/23 9/30 1…" at bounding box center [762, 398] width 360 height 32
click at [966, 402] on icon "button" at bounding box center [964, 398] width 18 height 18
select select
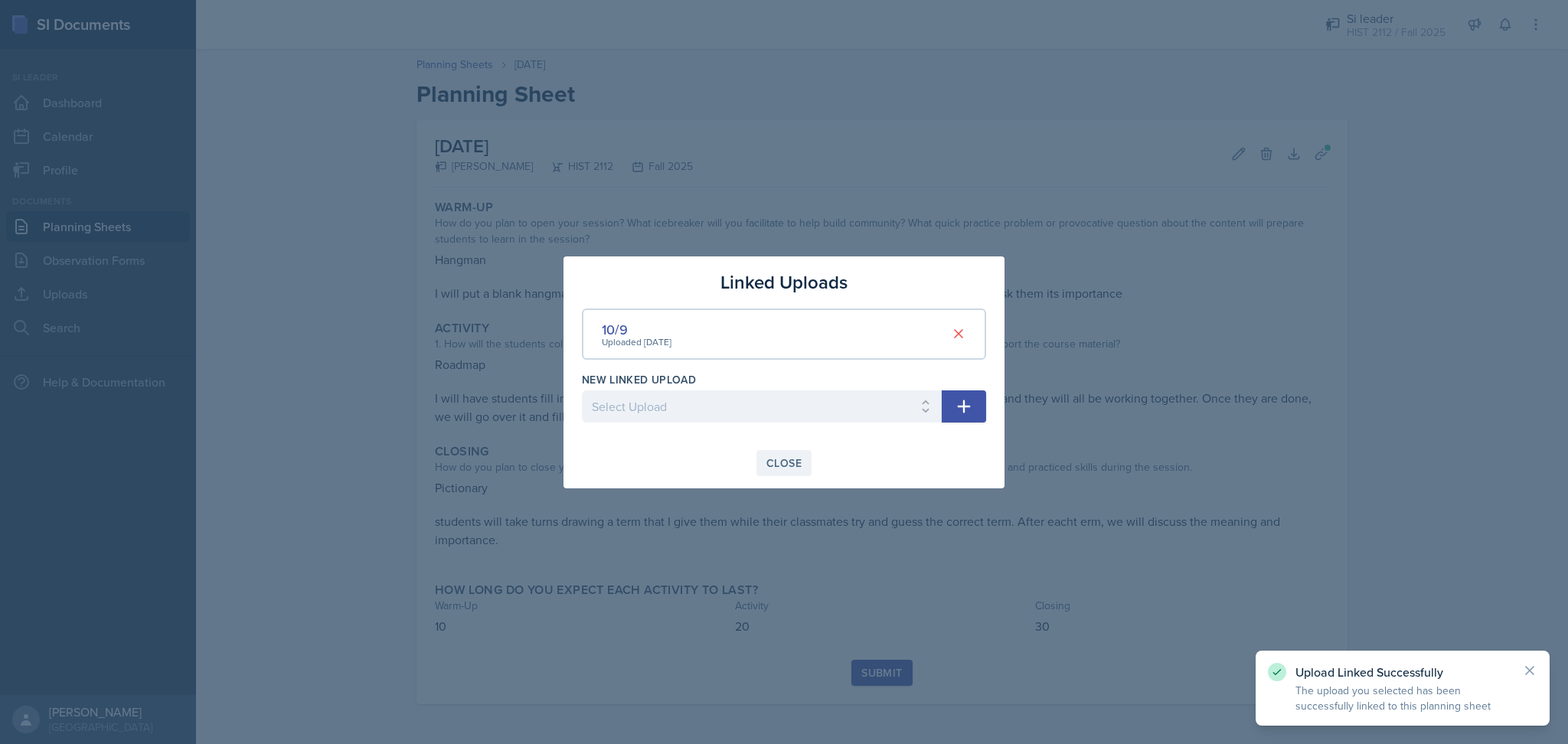
click at [784, 465] on div "Close" at bounding box center [783, 463] width 35 height 12
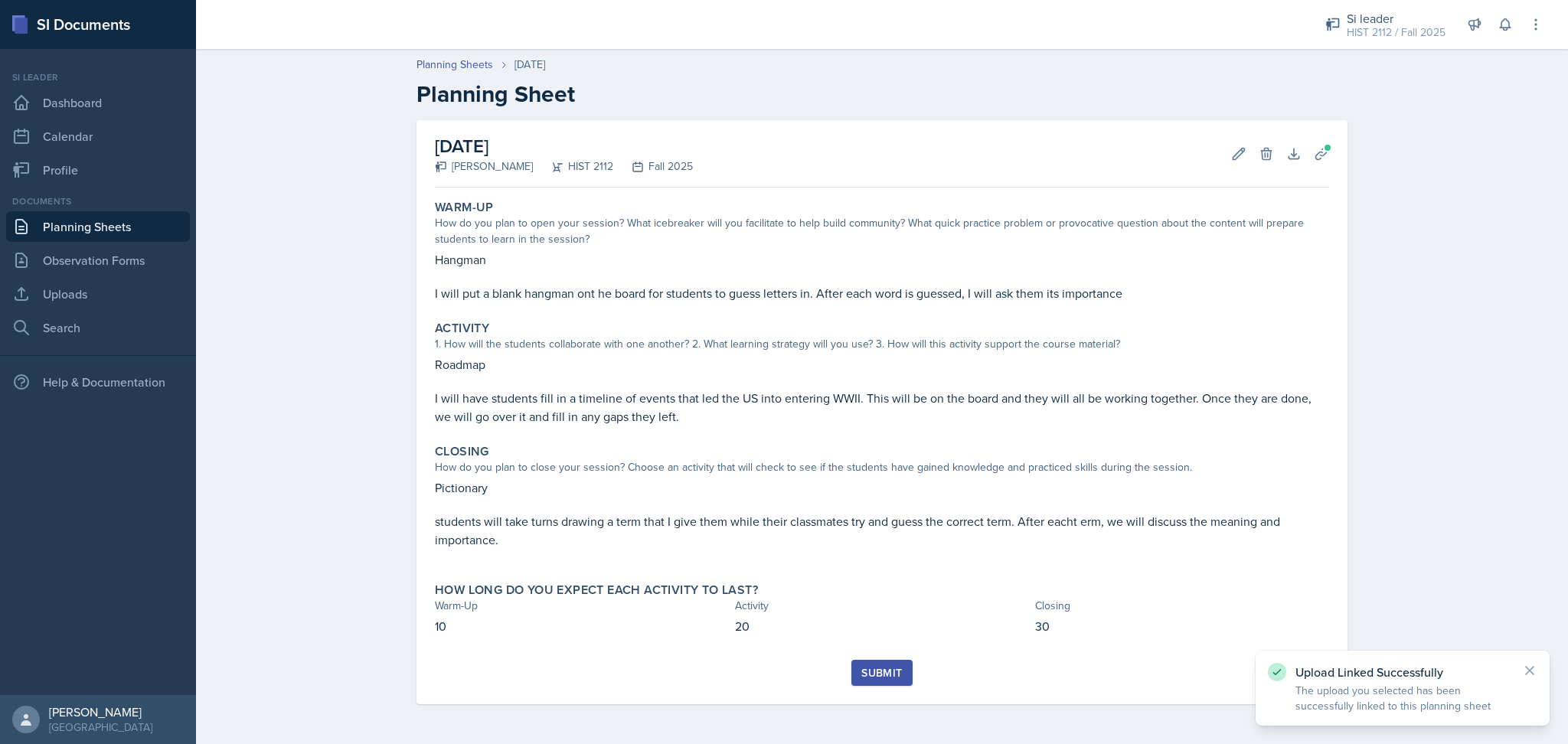
click at [888, 679] on div "Submit" at bounding box center [881, 673] width 40 height 12
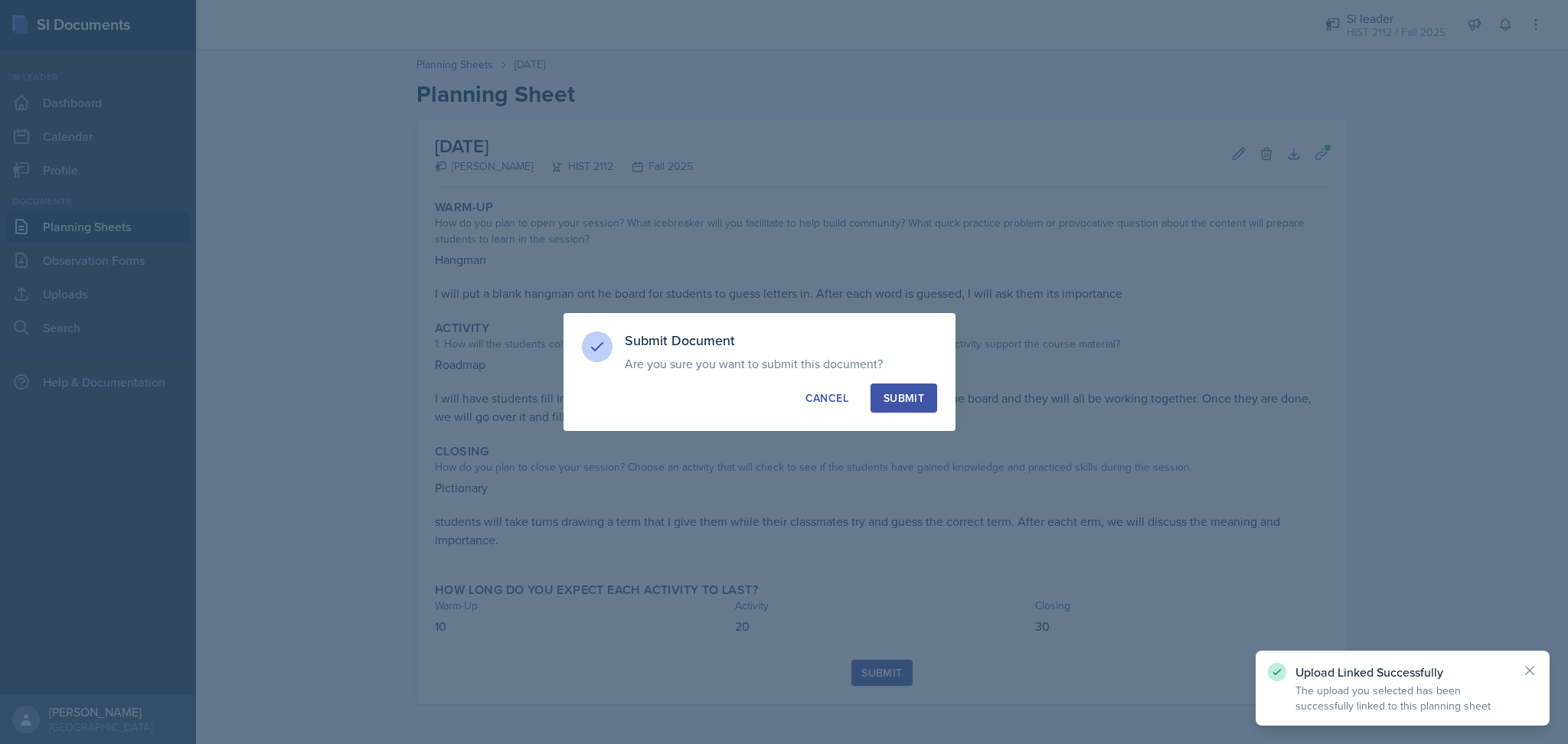
click at [919, 393] on div "Submit" at bounding box center [903, 398] width 40 height 15
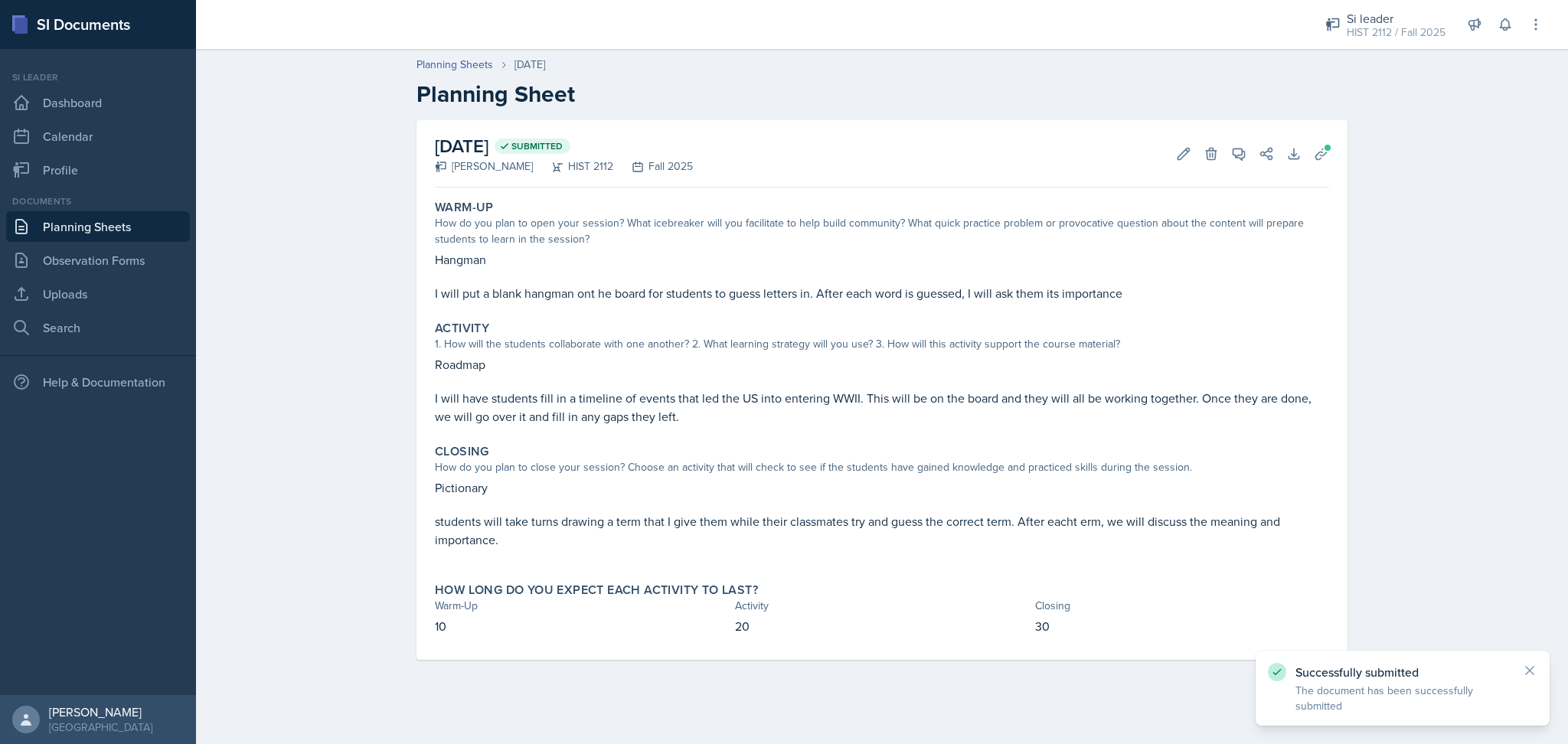
click at [1478, 311] on div "Planning Sheets [DATE] Planning Sheet [DATE] Submitted [PERSON_NAME] HIST 2112 …" at bounding box center [882, 369] width 1372 height 655
click at [441, 67] on link "Planning Sheets" at bounding box center [454, 64] width 77 height 16
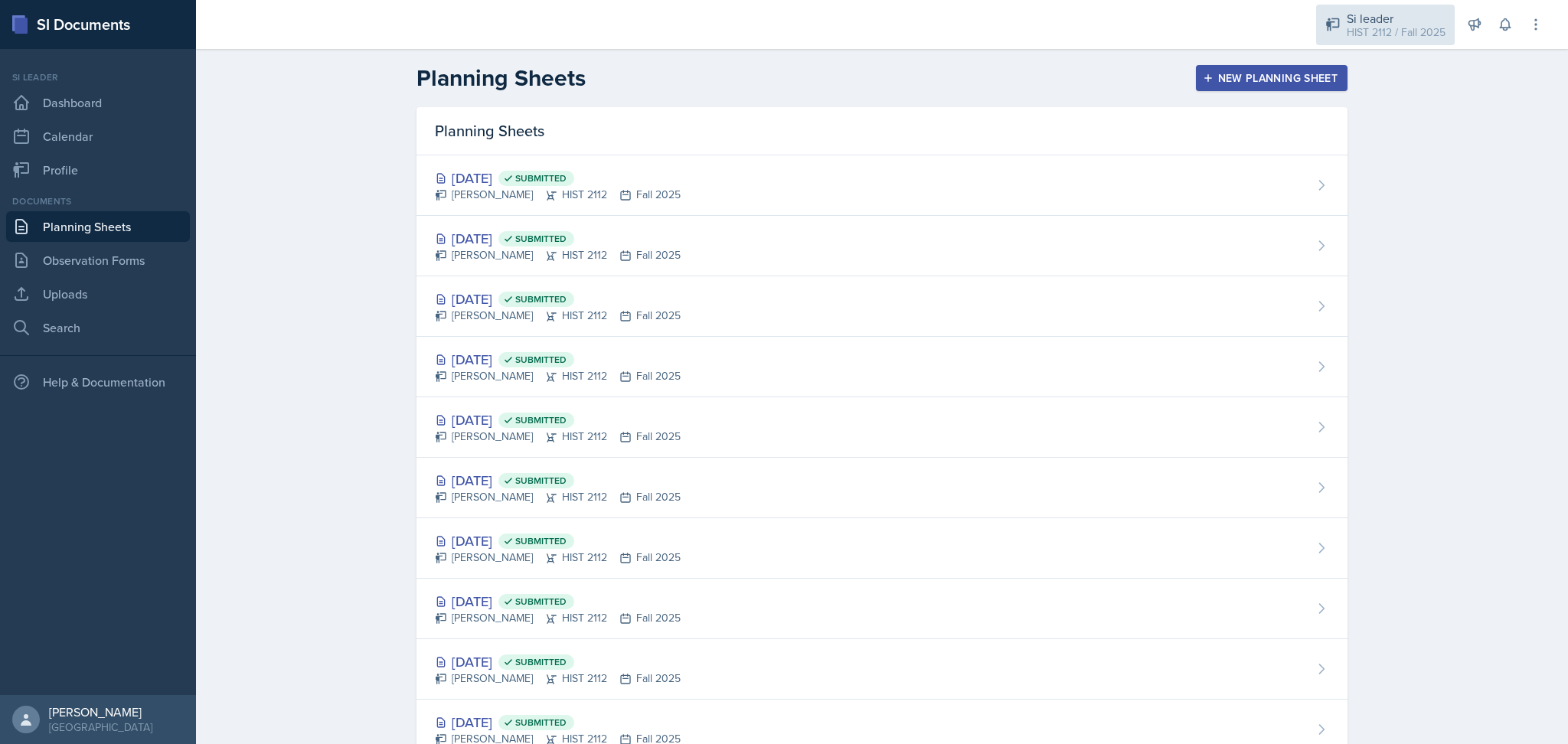
click at [1379, 36] on div "HIST 2112 / Fall 2025" at bounding box center [1396, 32] width 99 height 16
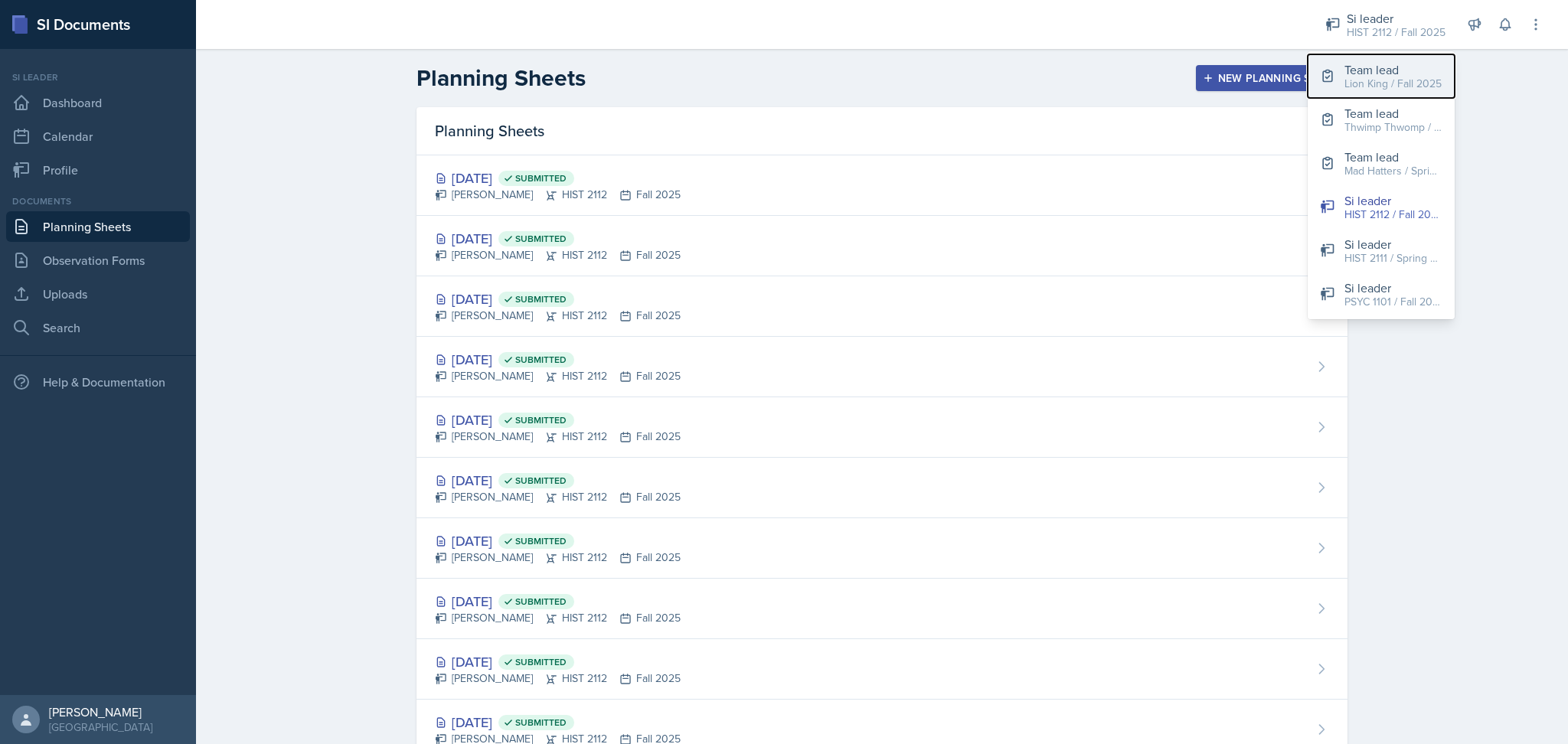
click at [1387, 80] on div "Lion King / Fall 2025" at bounding box center [1393, 83] width 97 height 16
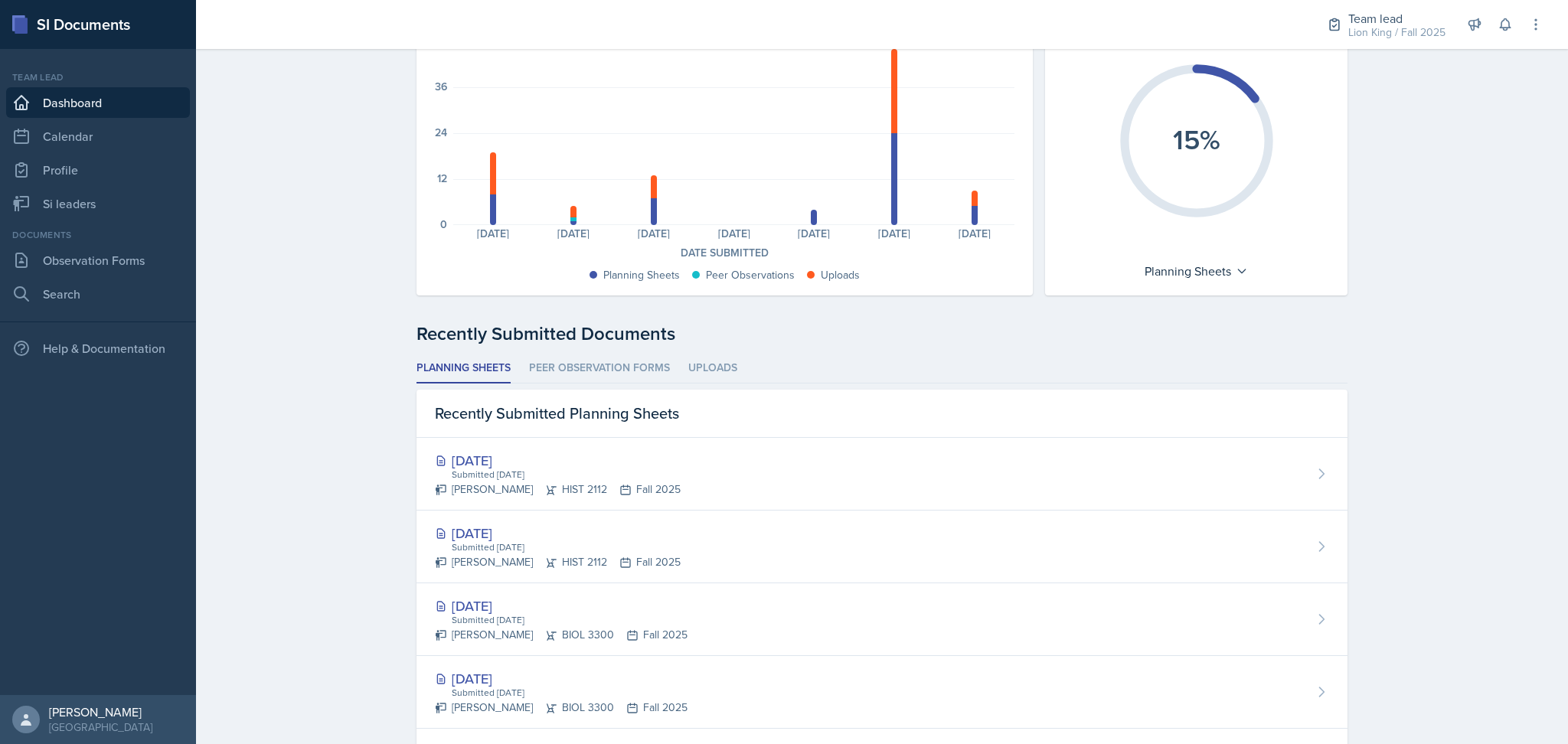
scroll to position [92, 0]
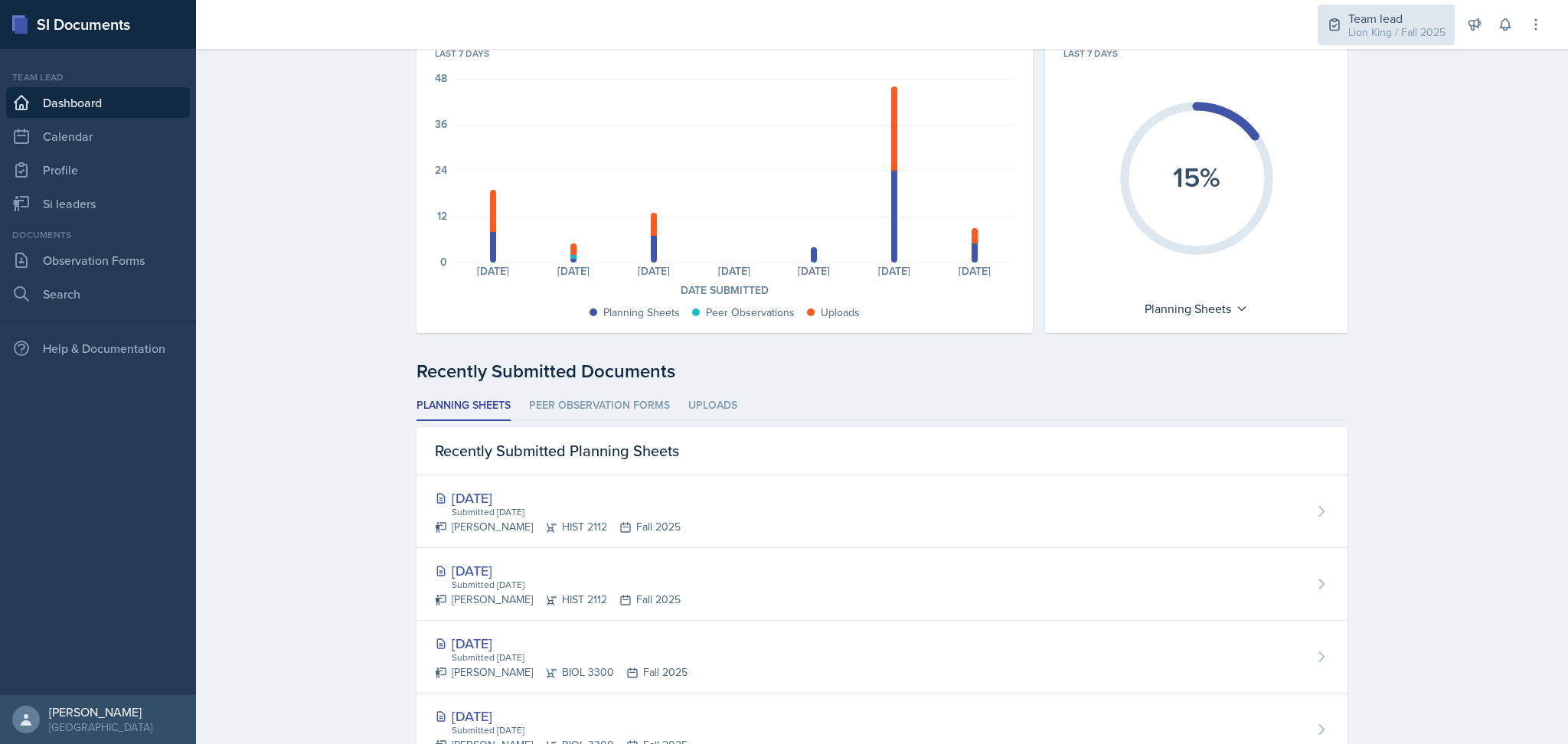
click at [1402, 23] on div "Team lead" at bounding box center [1396, 18] width 97 height 18
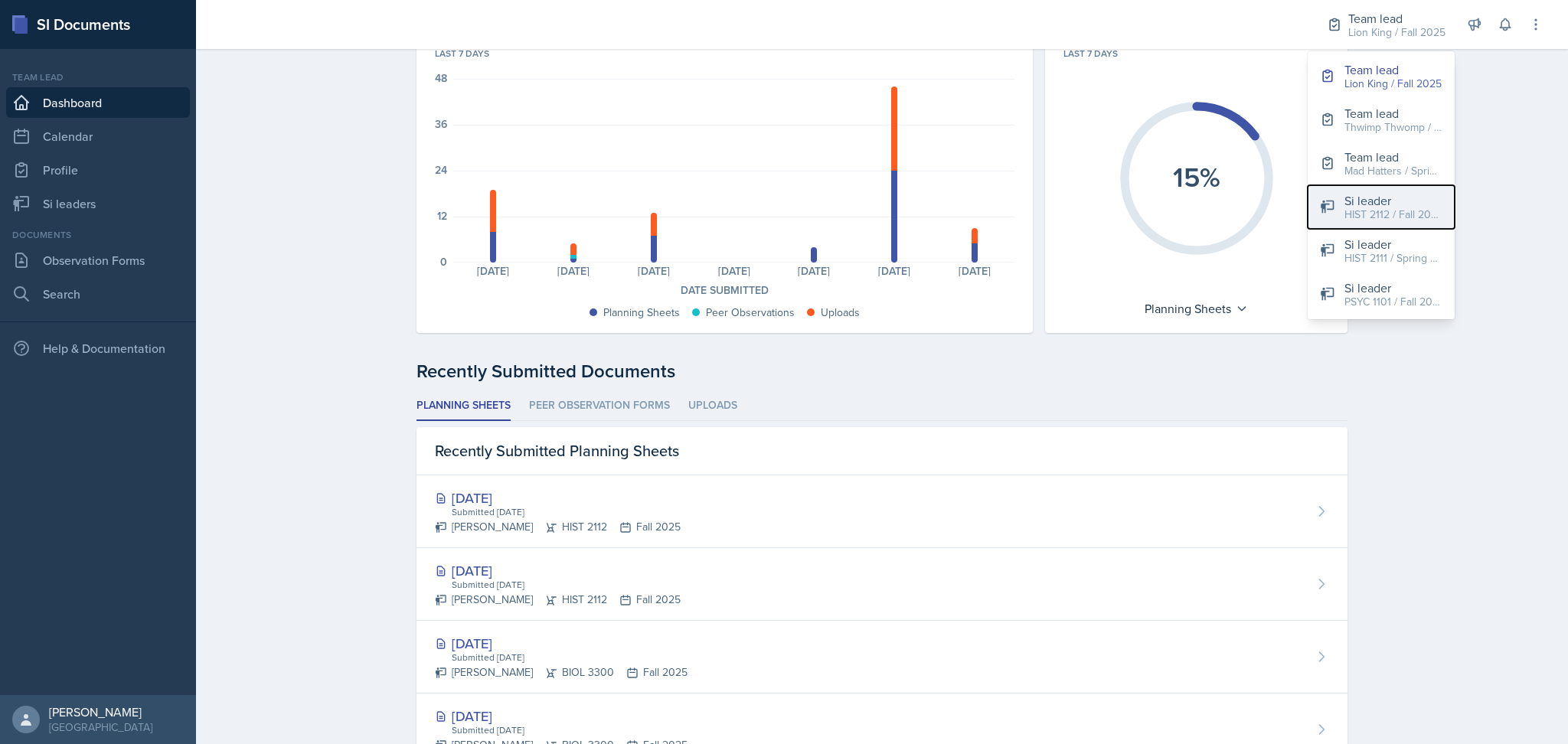
click at [1415, 217] on div "HIST 2112 / Fall 2025" at bounding box center [1393, 214] width 98 height 16
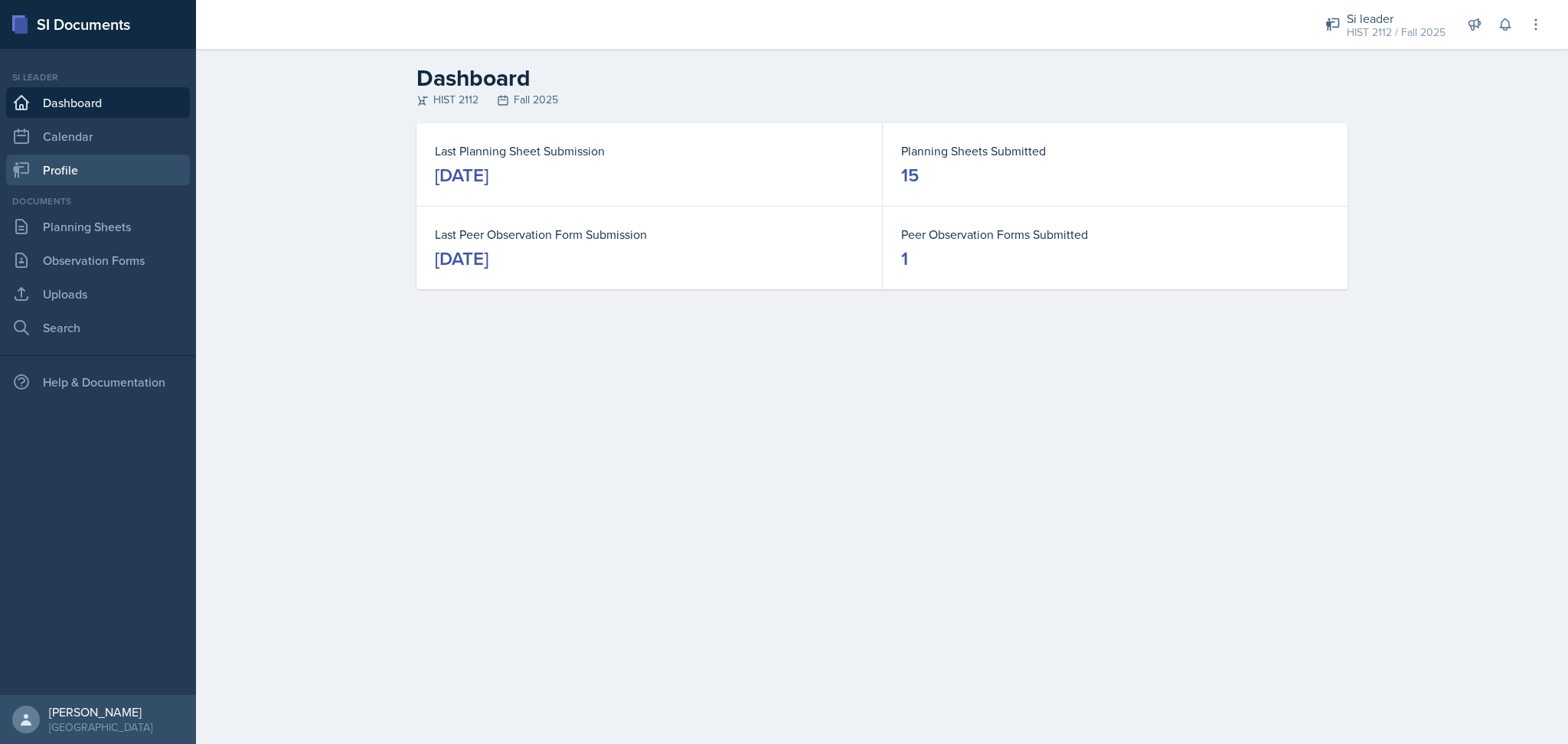
click at [135, 164] on link "Profile" at bounding box center [98, 170] width 184 height 31
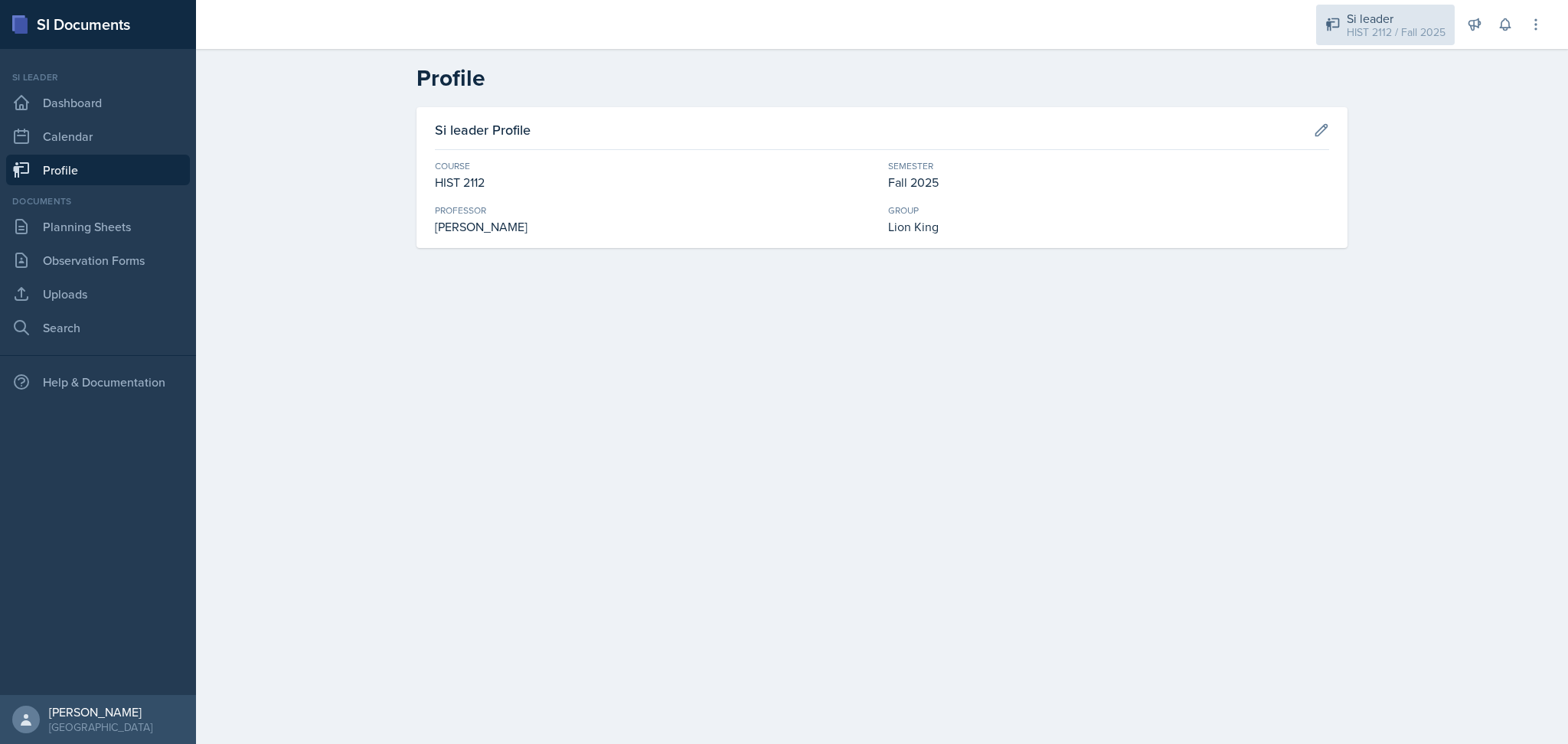
click at [1417, 27] on div "HIST 2112 / Fall 2025" at bounding box center [1396, 32] width 99 height 16
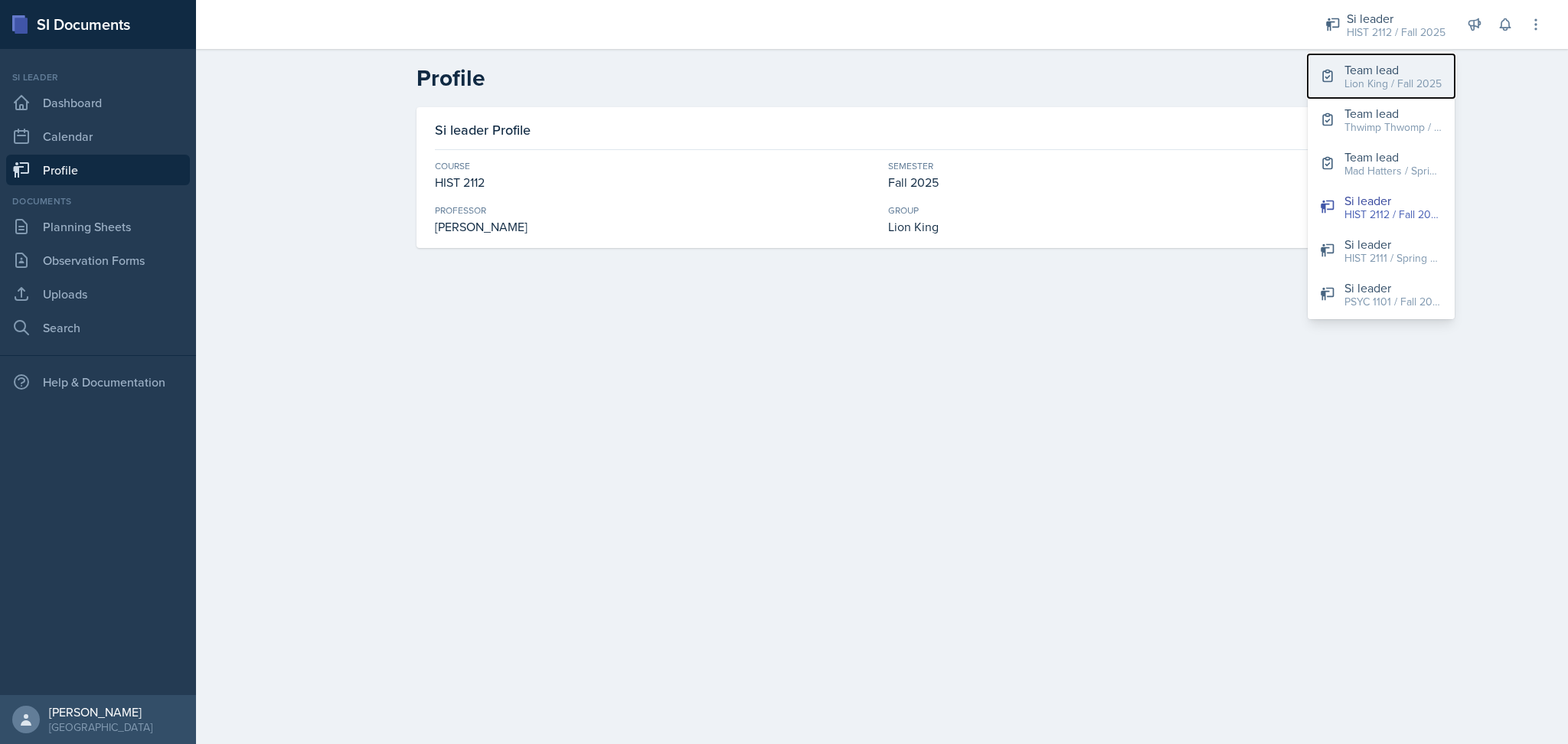
click at [1393, 82] on div "Lion King / Fall 2025" at bounding box center [1393, 83] width 97 height 16
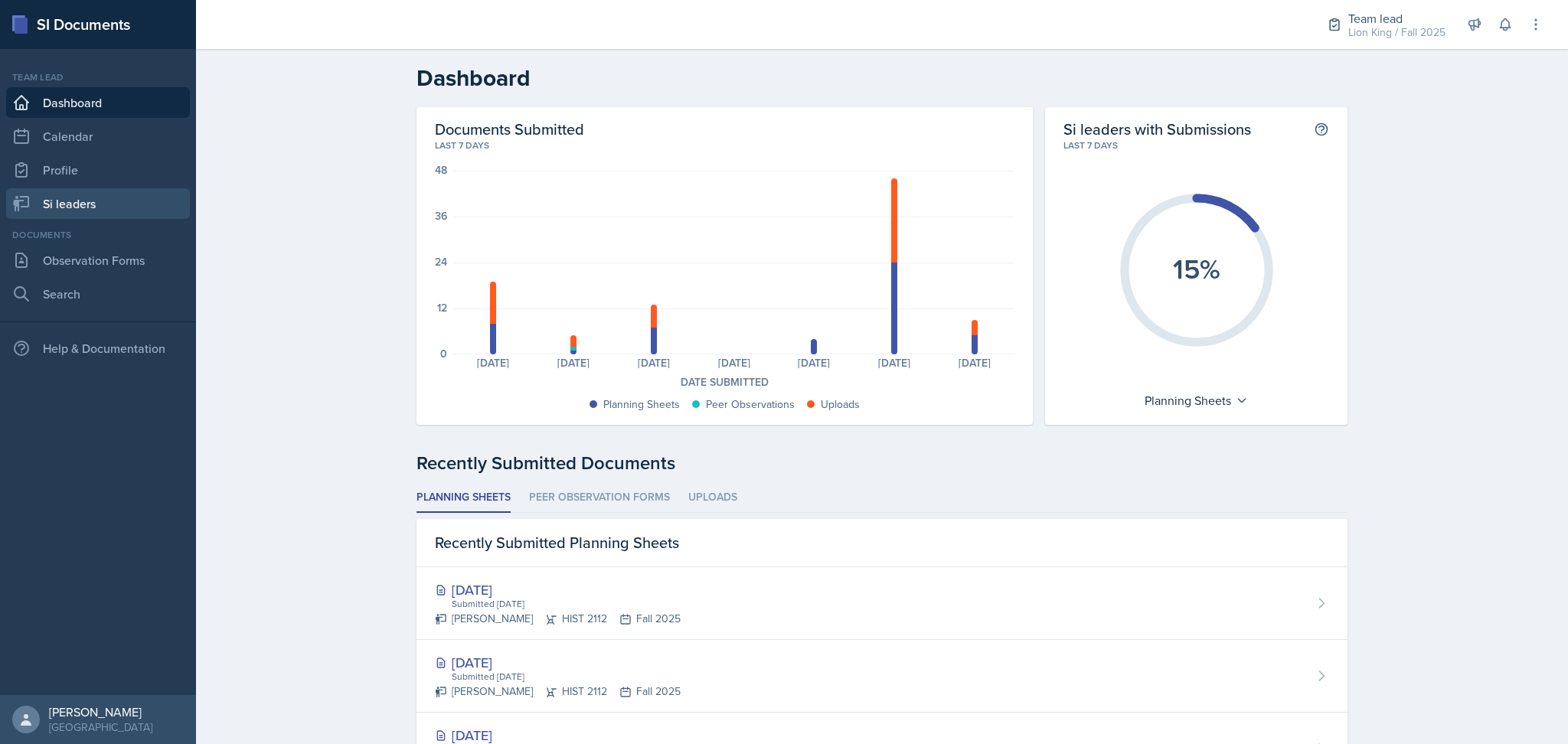
click at [92, 195] on link "Si leaders" at bounding box center [98, 204] width 184 height 31
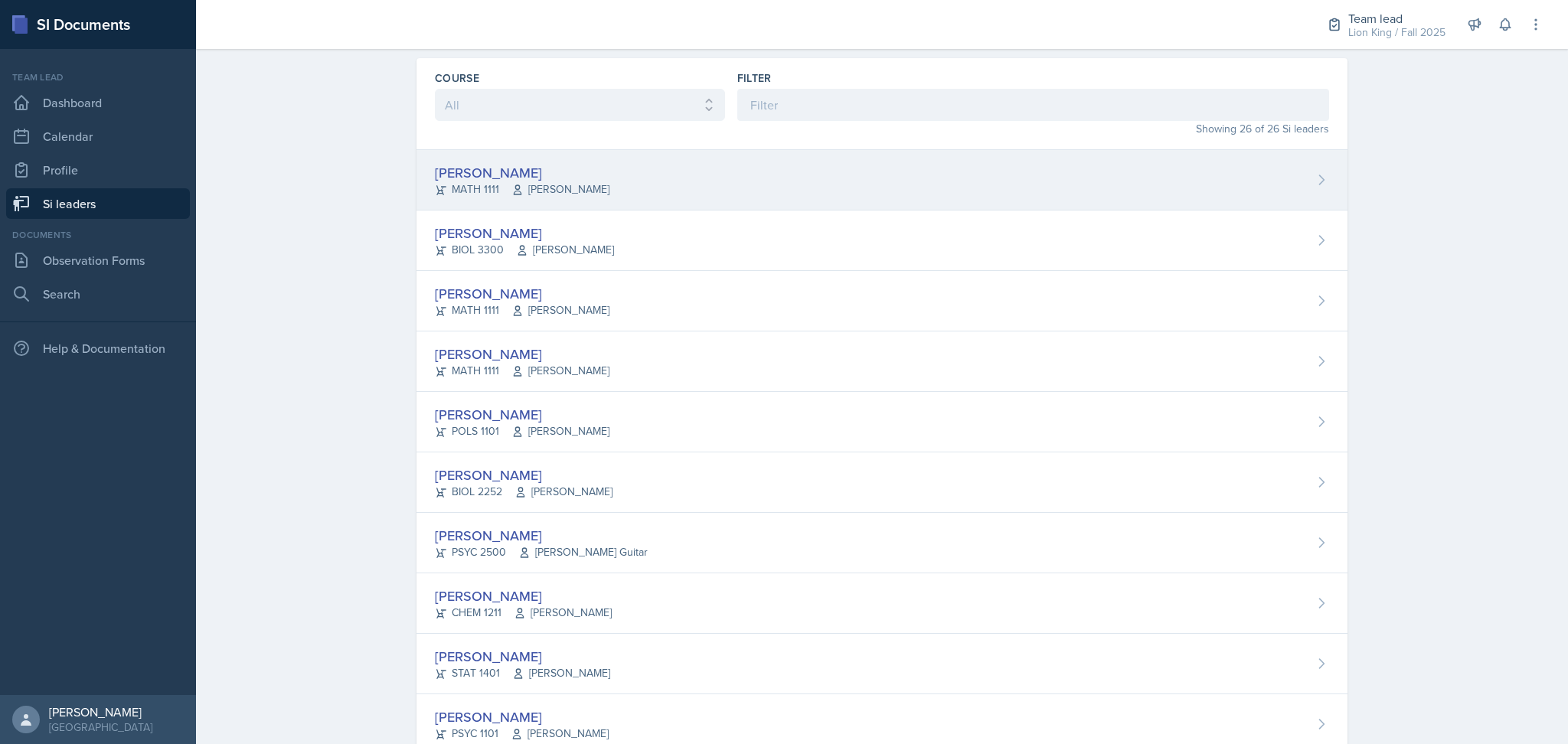
scroll to position [56, 0]
